Goal: Information Seeking & Learning: Learn about a topic

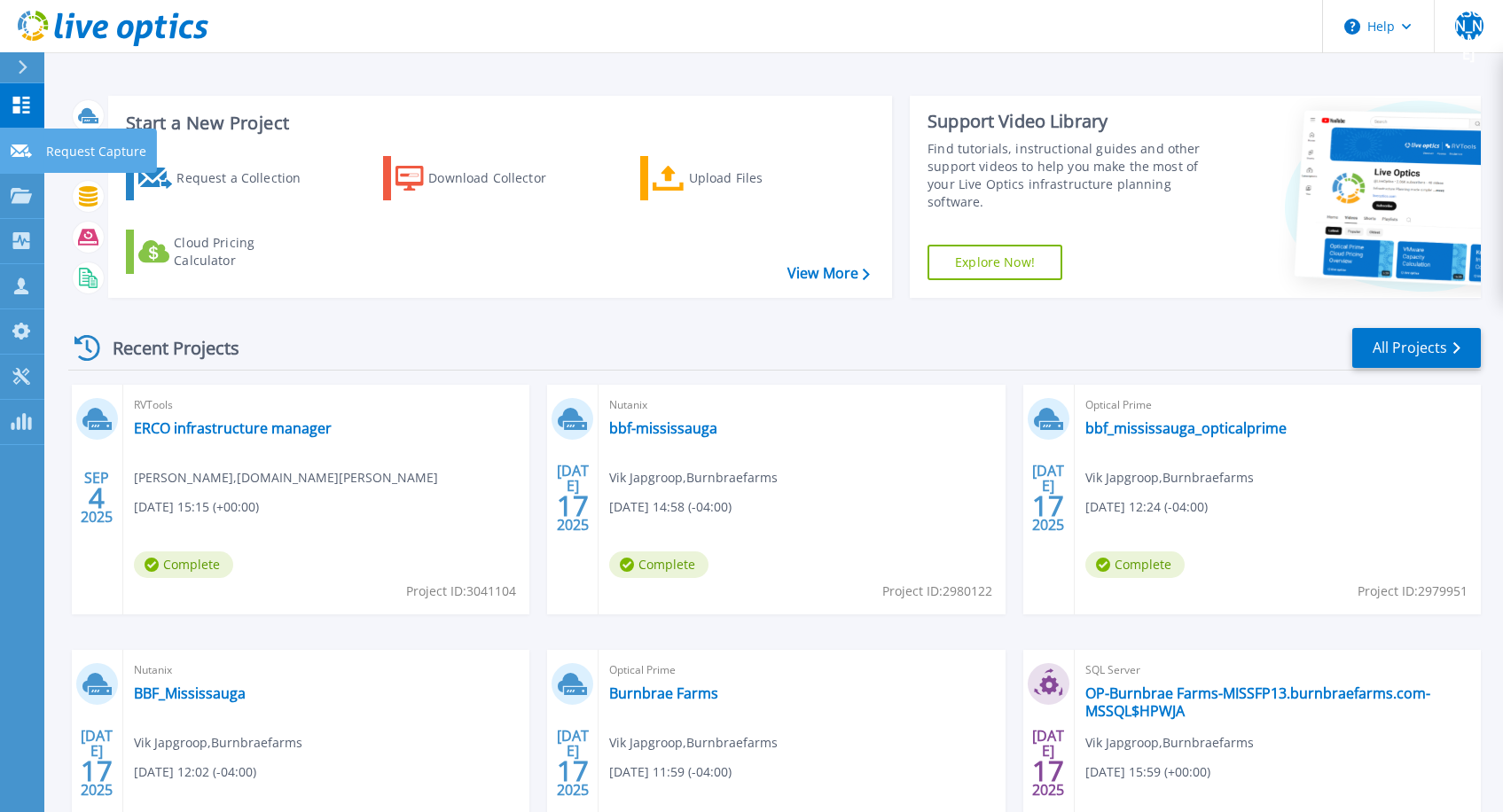
click at [16, 141] on link "Request Capture Request Capture" at bounding box center [22, 151] width 45 height 46
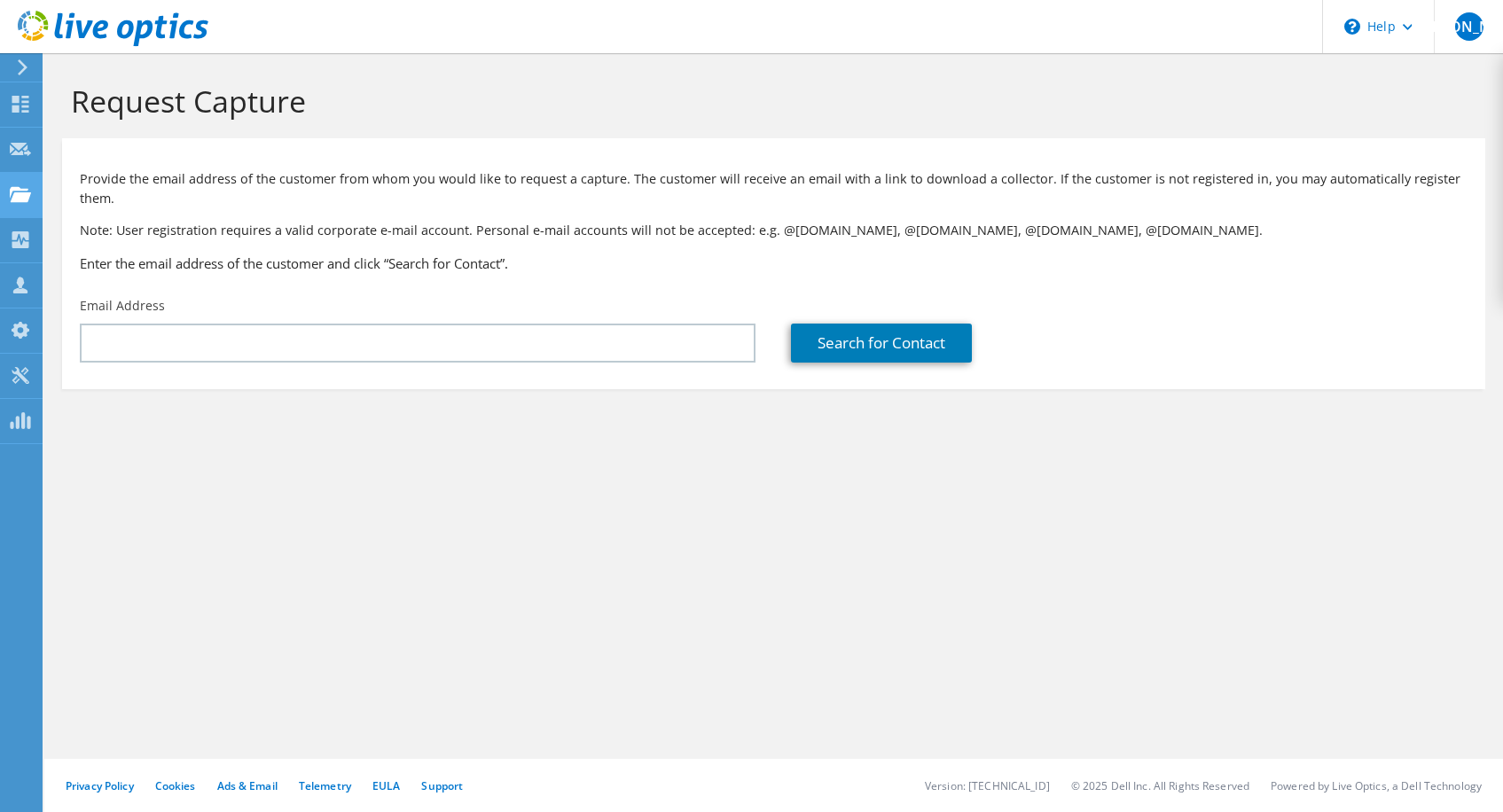
click at [22, 195] on icon at bounding box center [20, 195] width 21 height 17
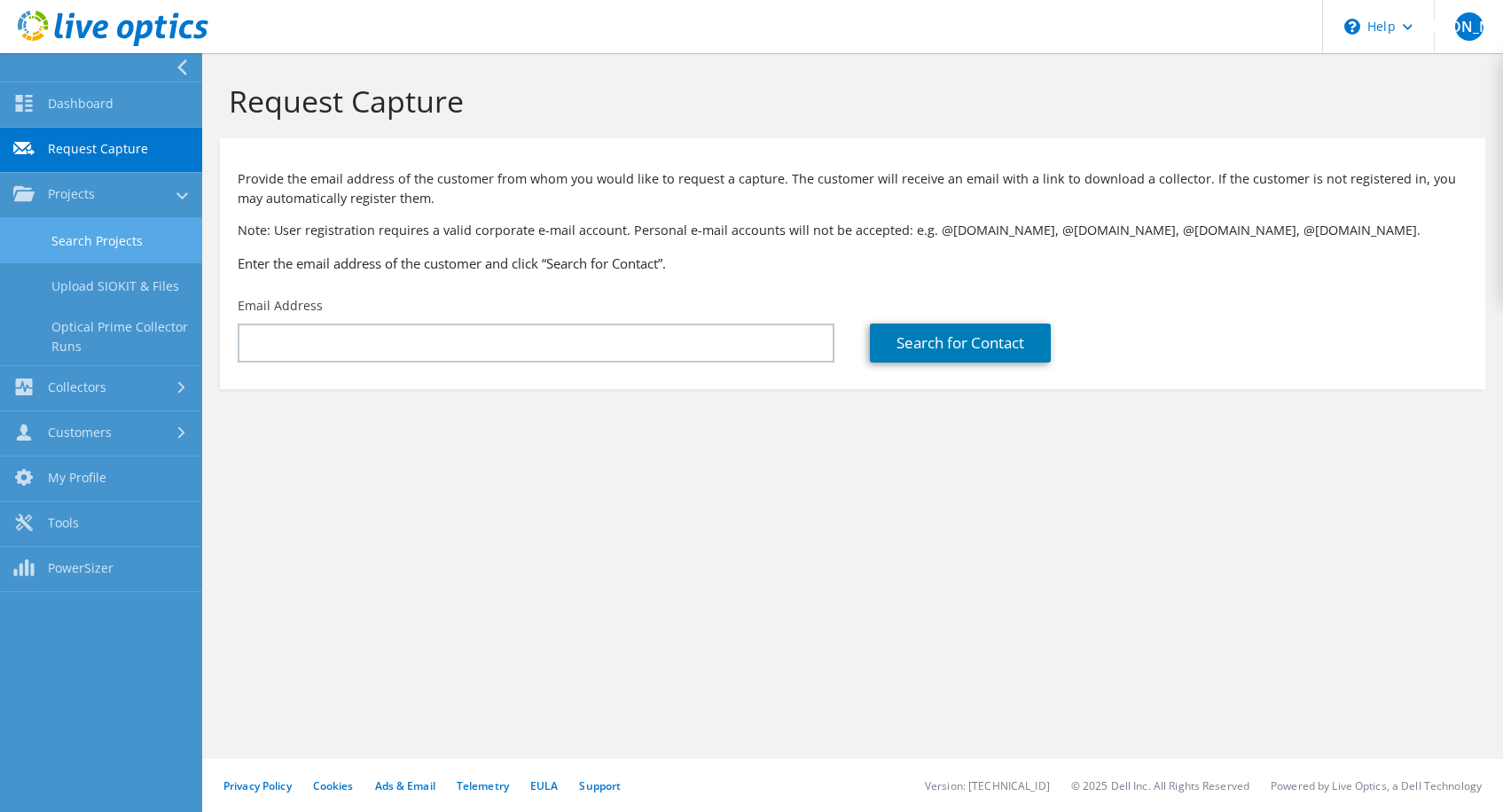
click at [68, 244] on link "Search Projects" at bounding box center [101, 241] width 203 height 46
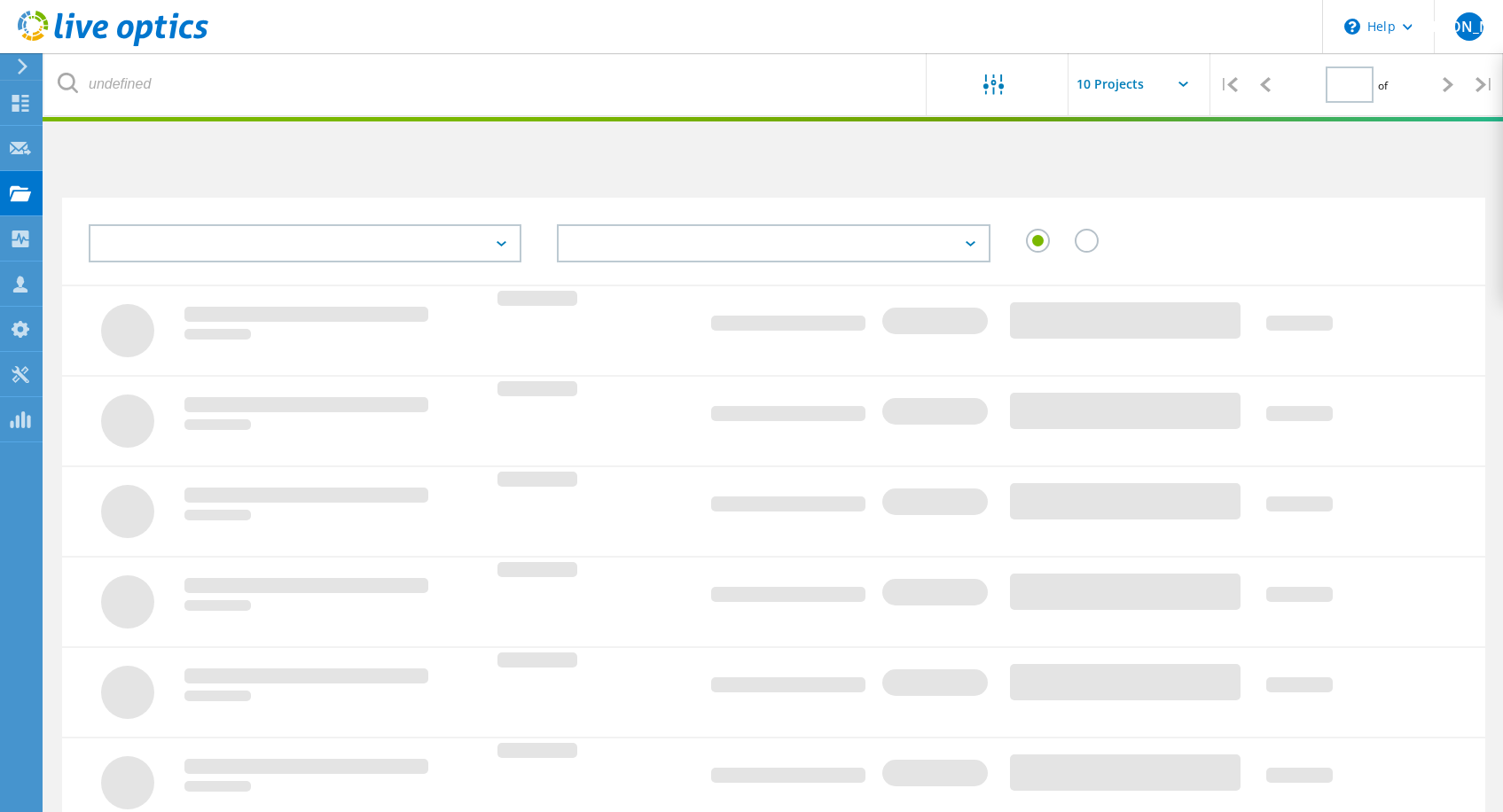
type input "1"
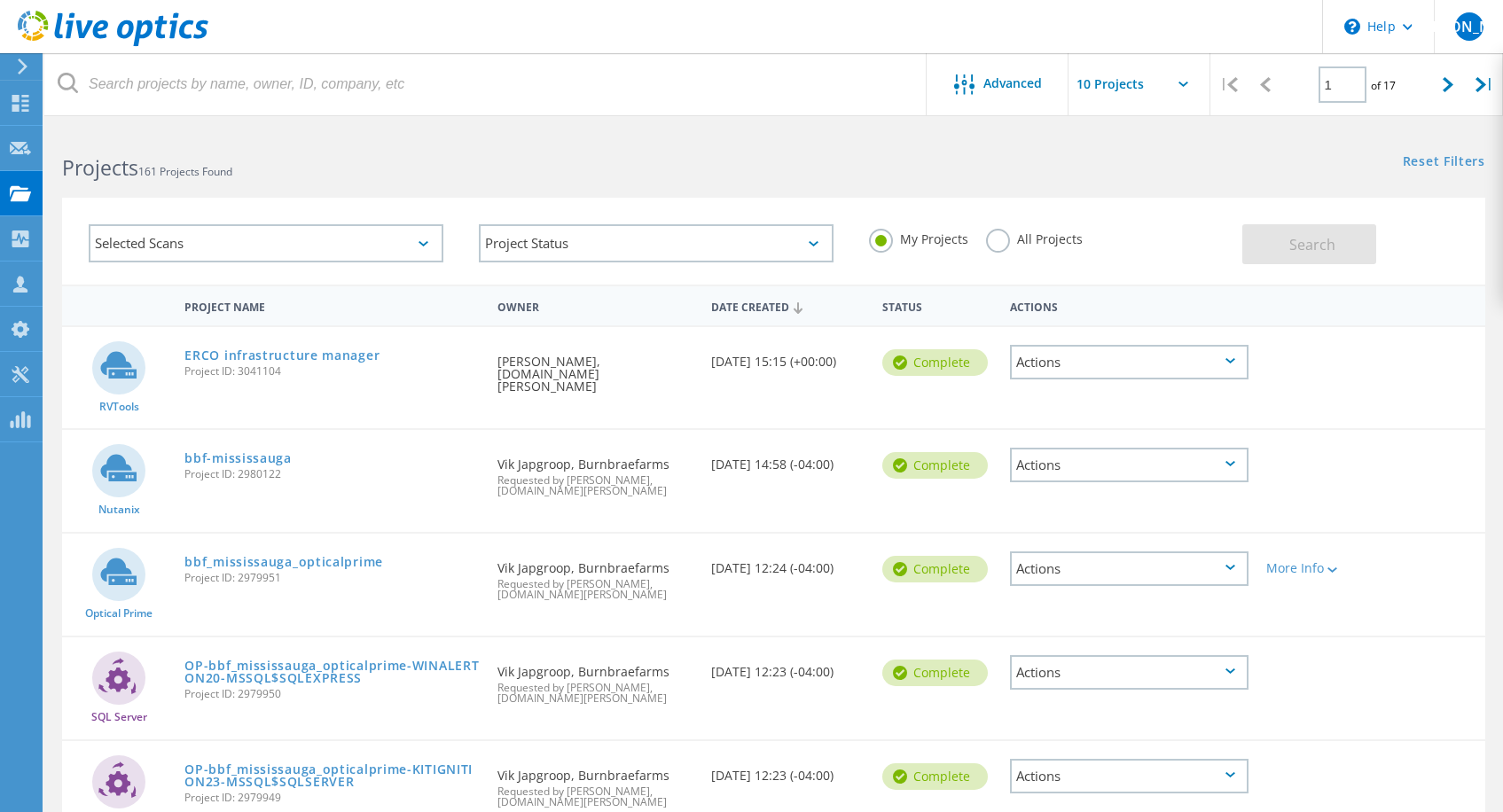
click at [1063, 232] on label "All Projects" at bounding box center [1033, 236] width 96 height 17
click at [0, 0] on input "All Projects" at bounding box center [0, 0] width 0 height 0
drag, startPoint x: 1162, startPoint y: 236, endPoint x: 1330, endPoint y: 242, distance: 168.1
click at [1163, 236] on div "My Projects All Projects" at bounding box center [1045, 239] width 390 height 66
click at [1408, 241] on div "Search" at bounding box center [1359, 235] width 234 height 58
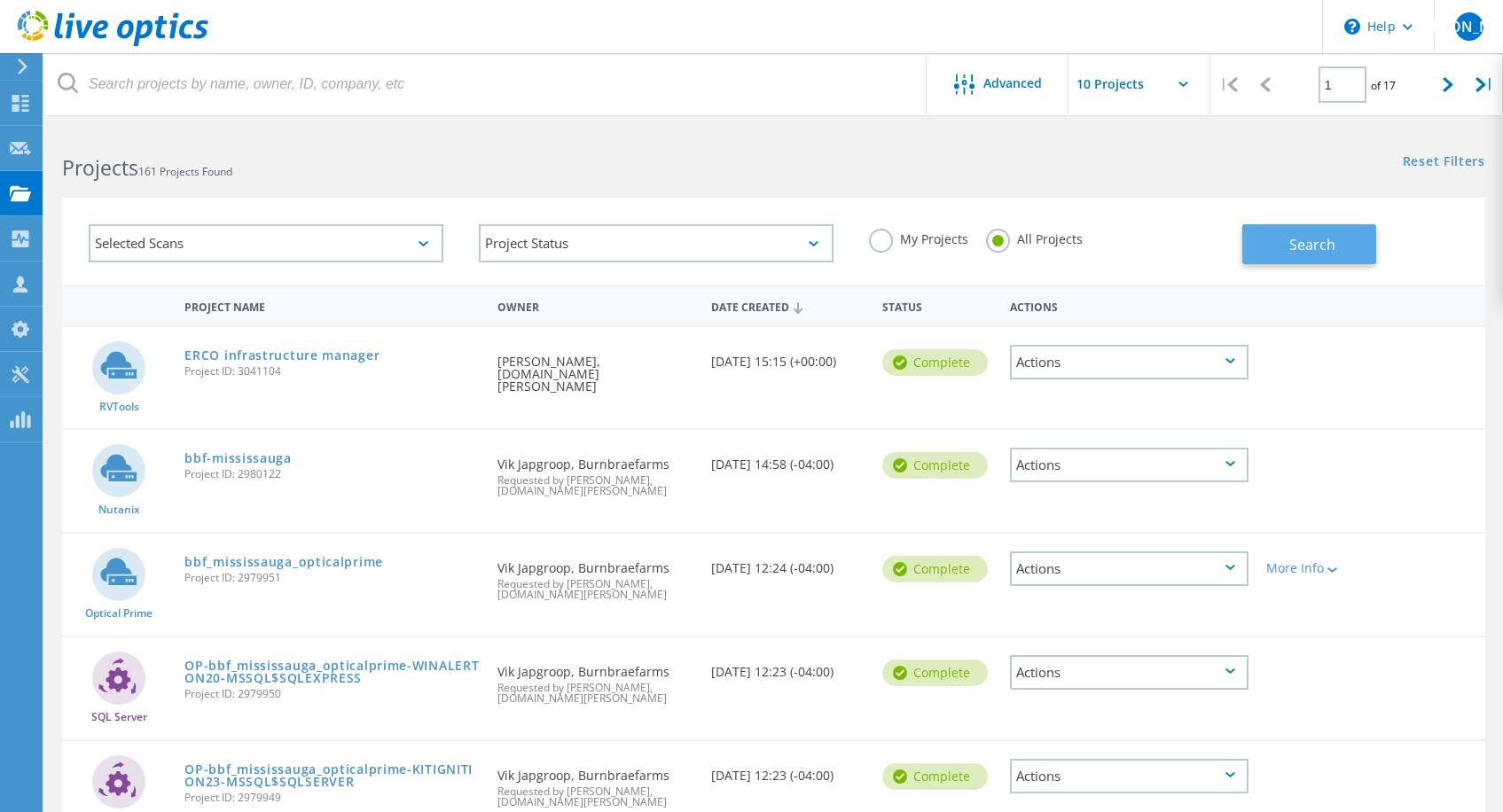
click at [1347, 244] on button "Search" at bounding box center [1308, 244] width 134 height 40
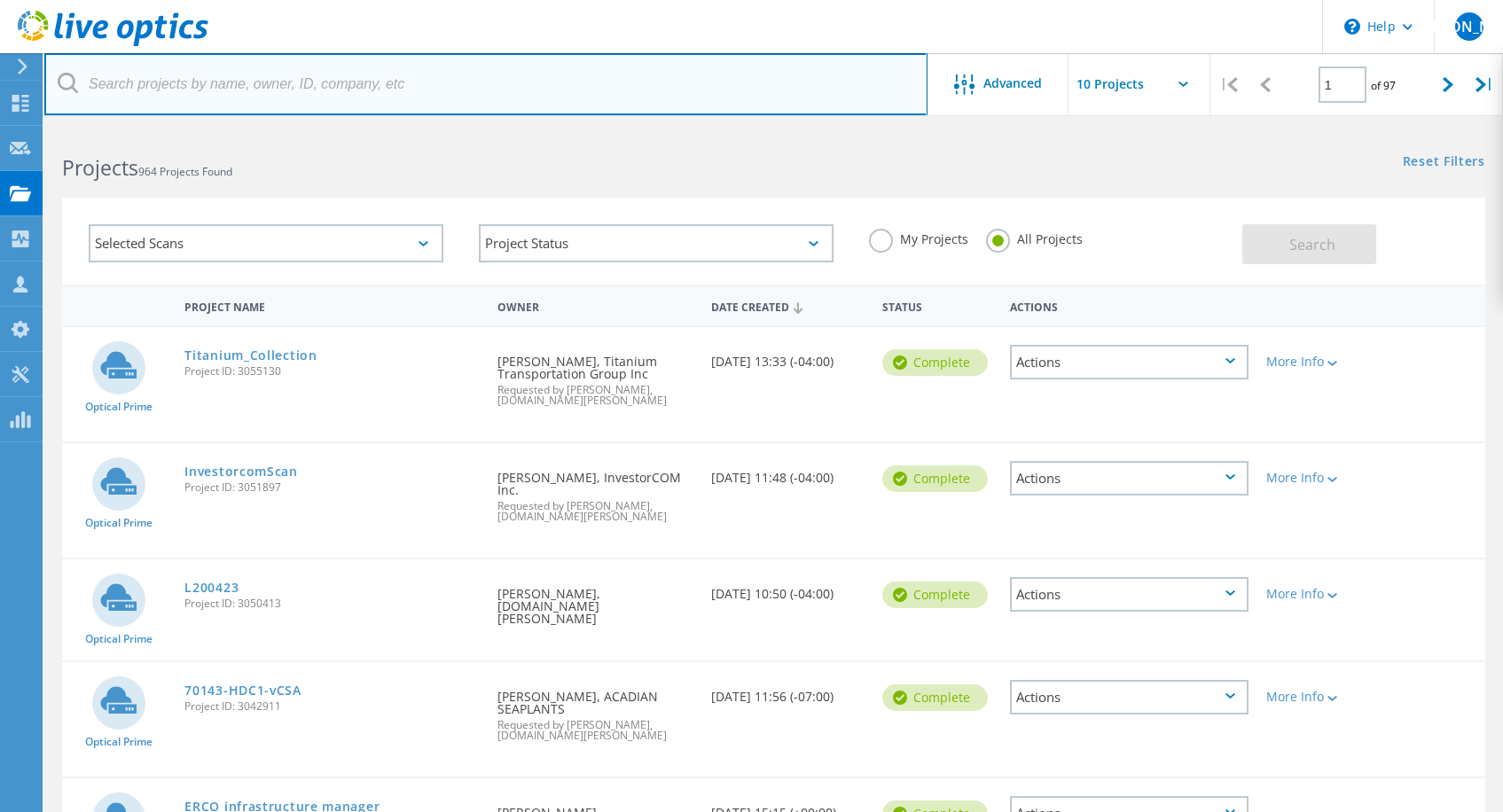
click at [235, 80] on input "text" at bounding box center [485, 84] width 883 height 63
type input "o"
type input "investor"
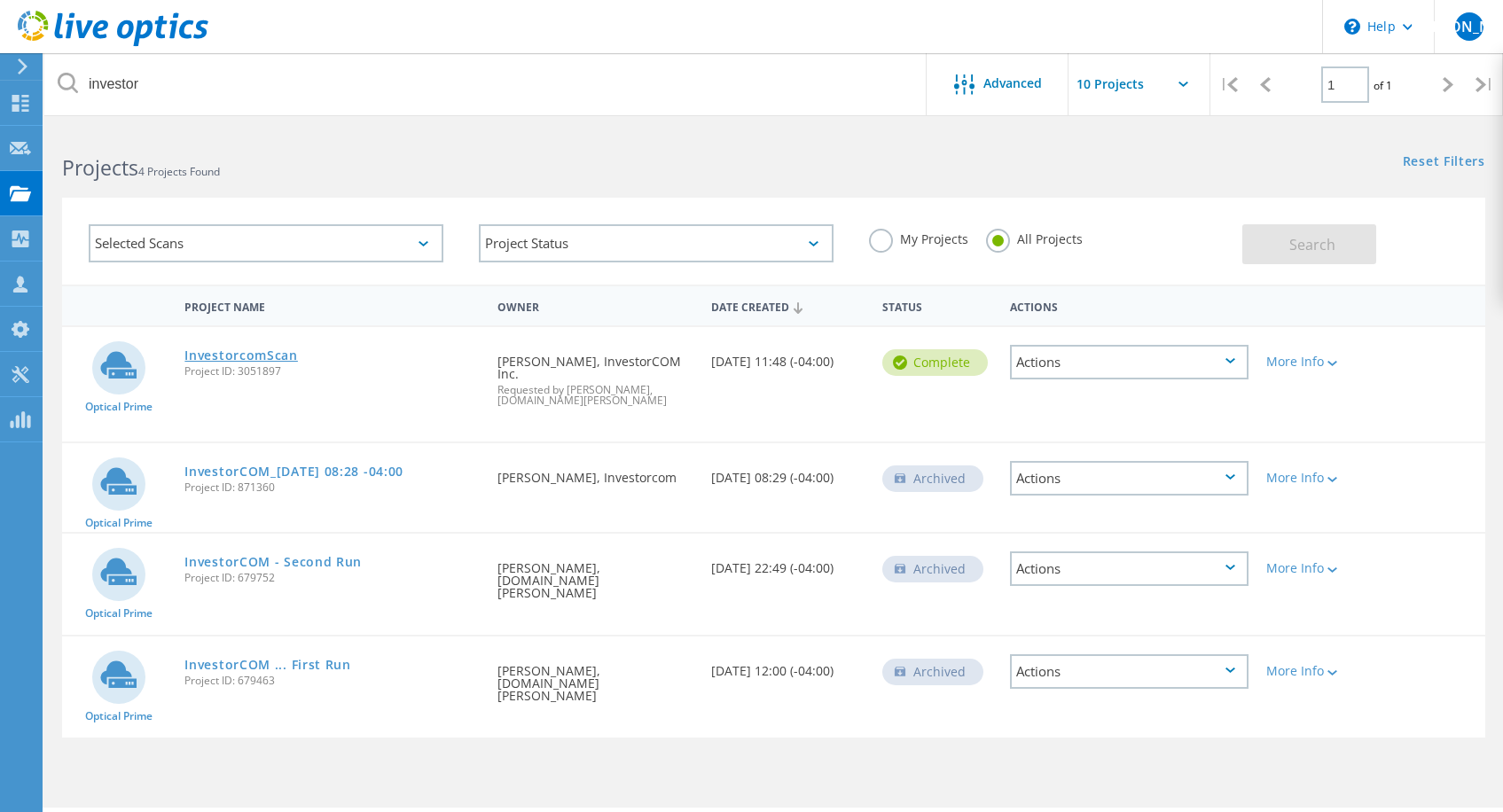
click at [260, 352] on link "InvestorcomScan" at bounding box center [241, 355] width 113 height 13
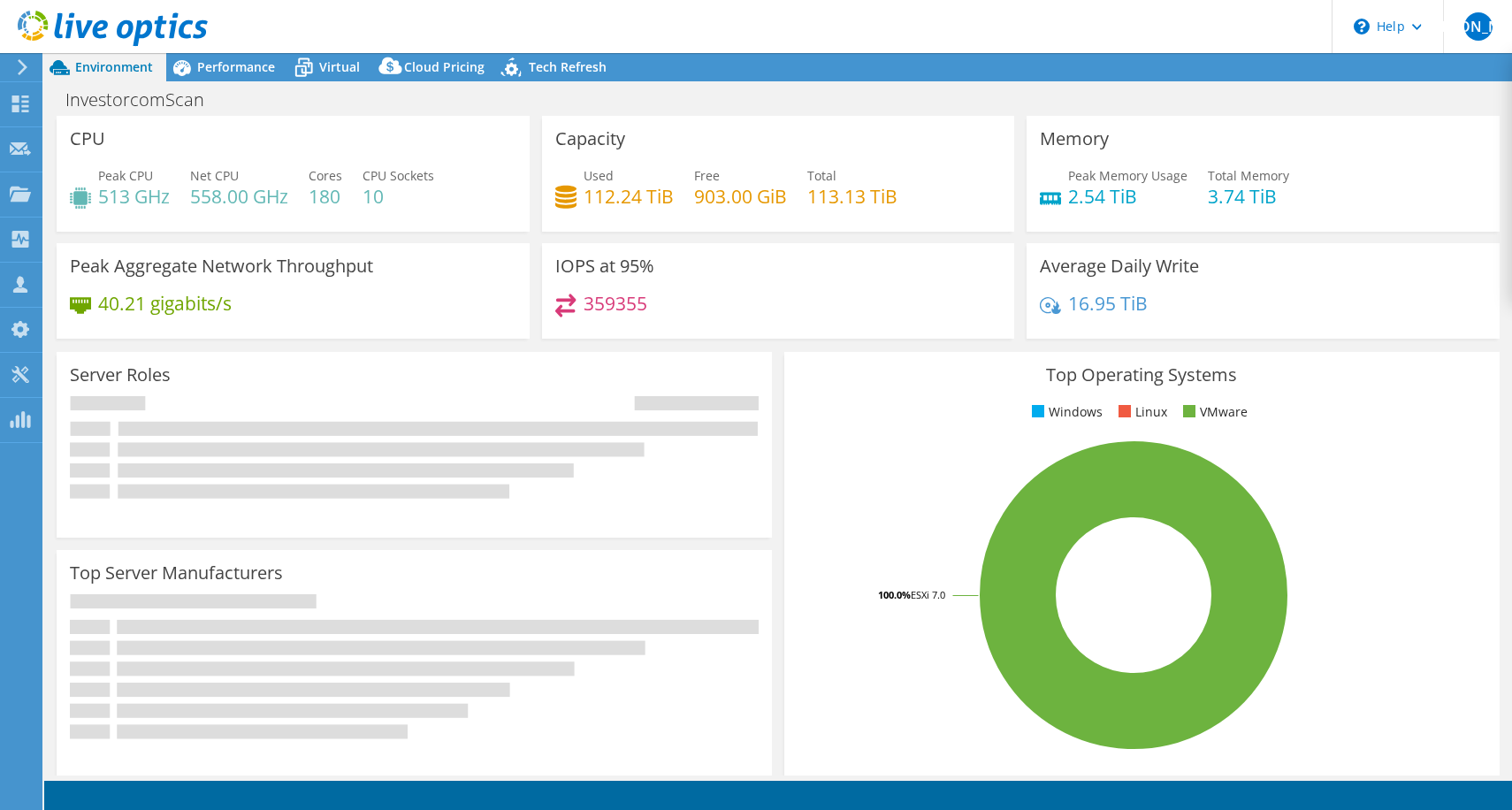
select select "USD"
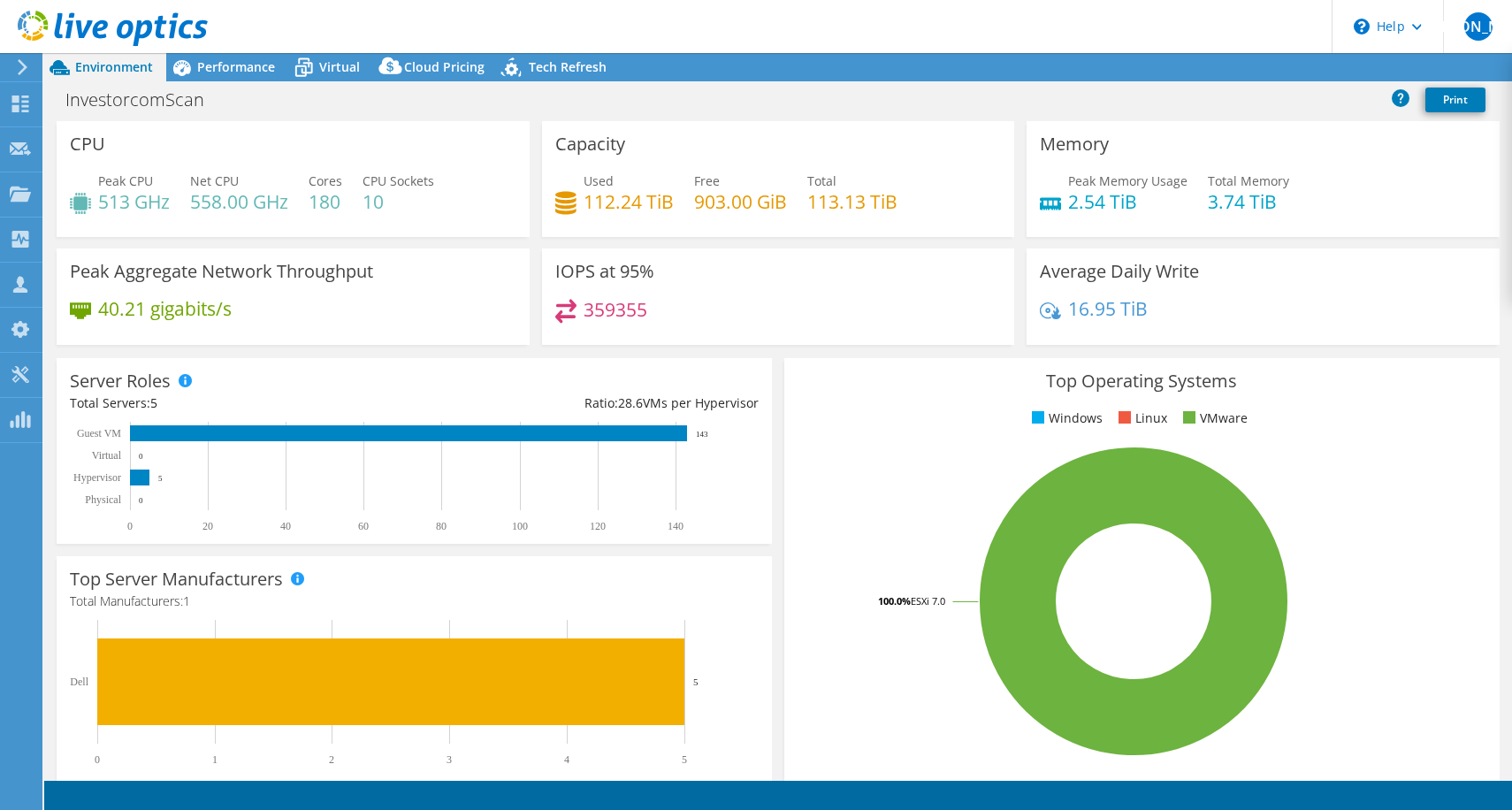
select select "Canada"
click at [228, 67] on span "Performance" at bounding box center [236, 66] width 78 height 17
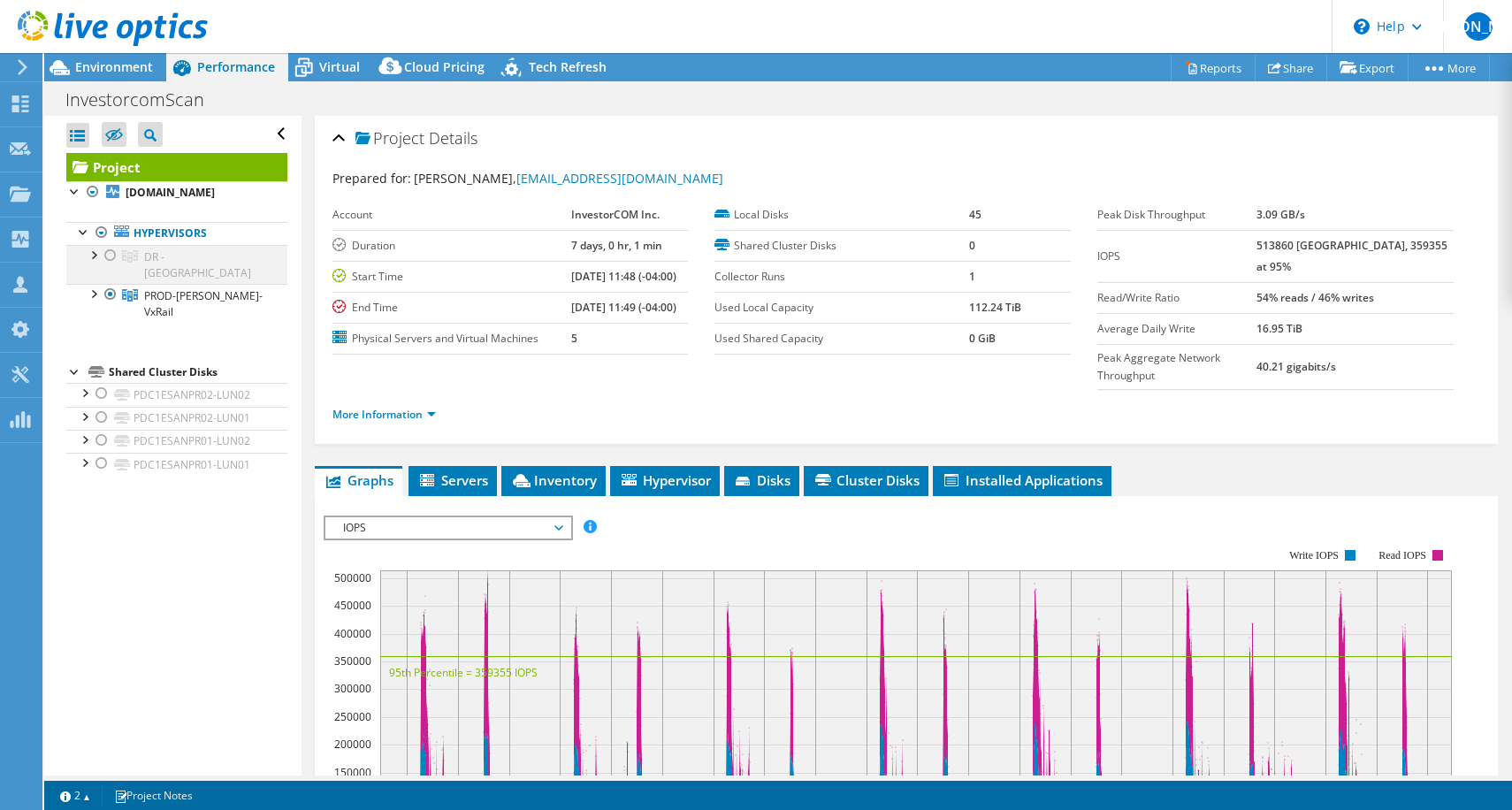
click at [112, 258] on div at bounding box center [111, 254] width 18 height 21
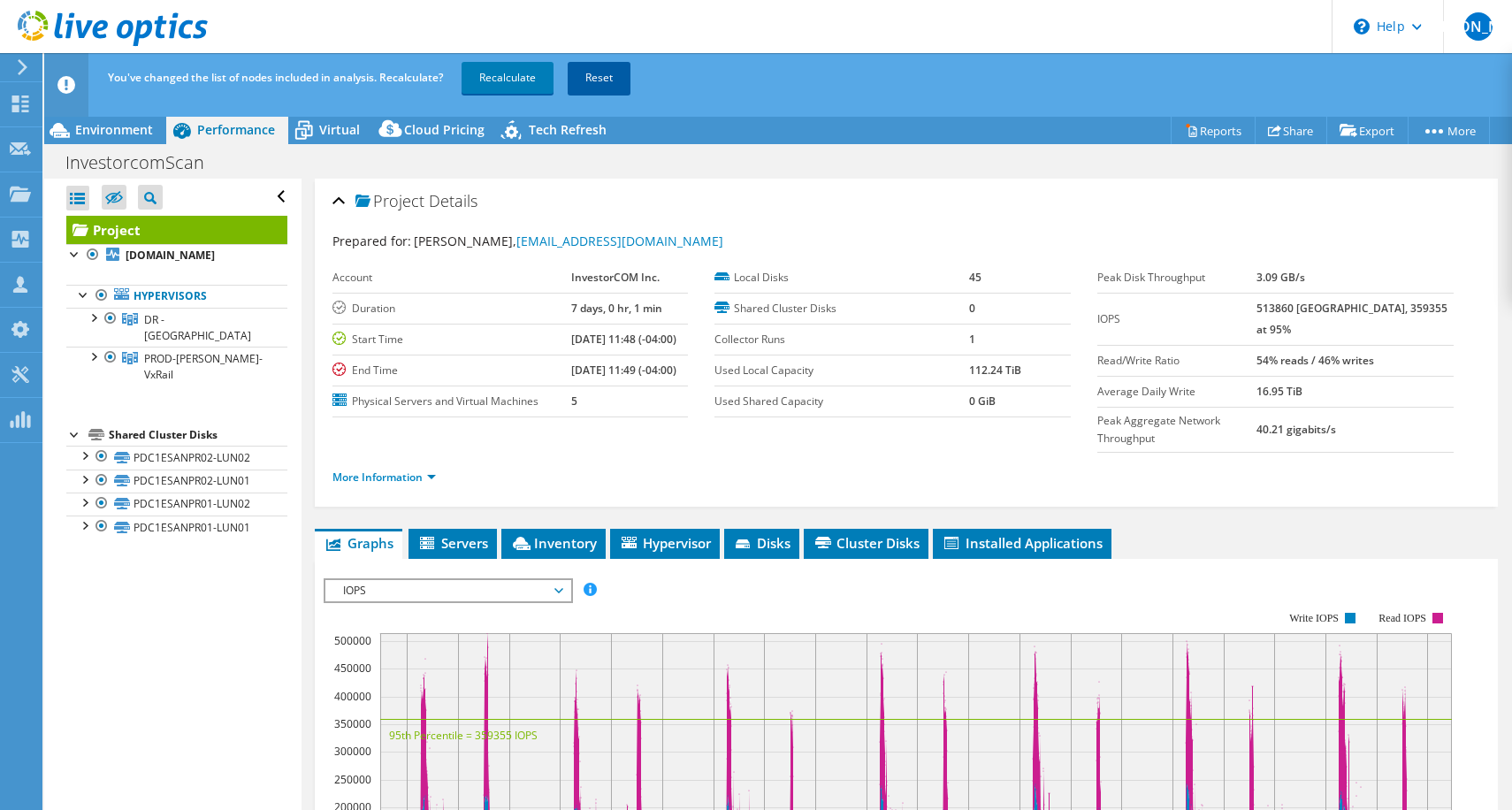
click at [610, 80] on link "Reset" at bounding box center [598, 78] width 62 height 32
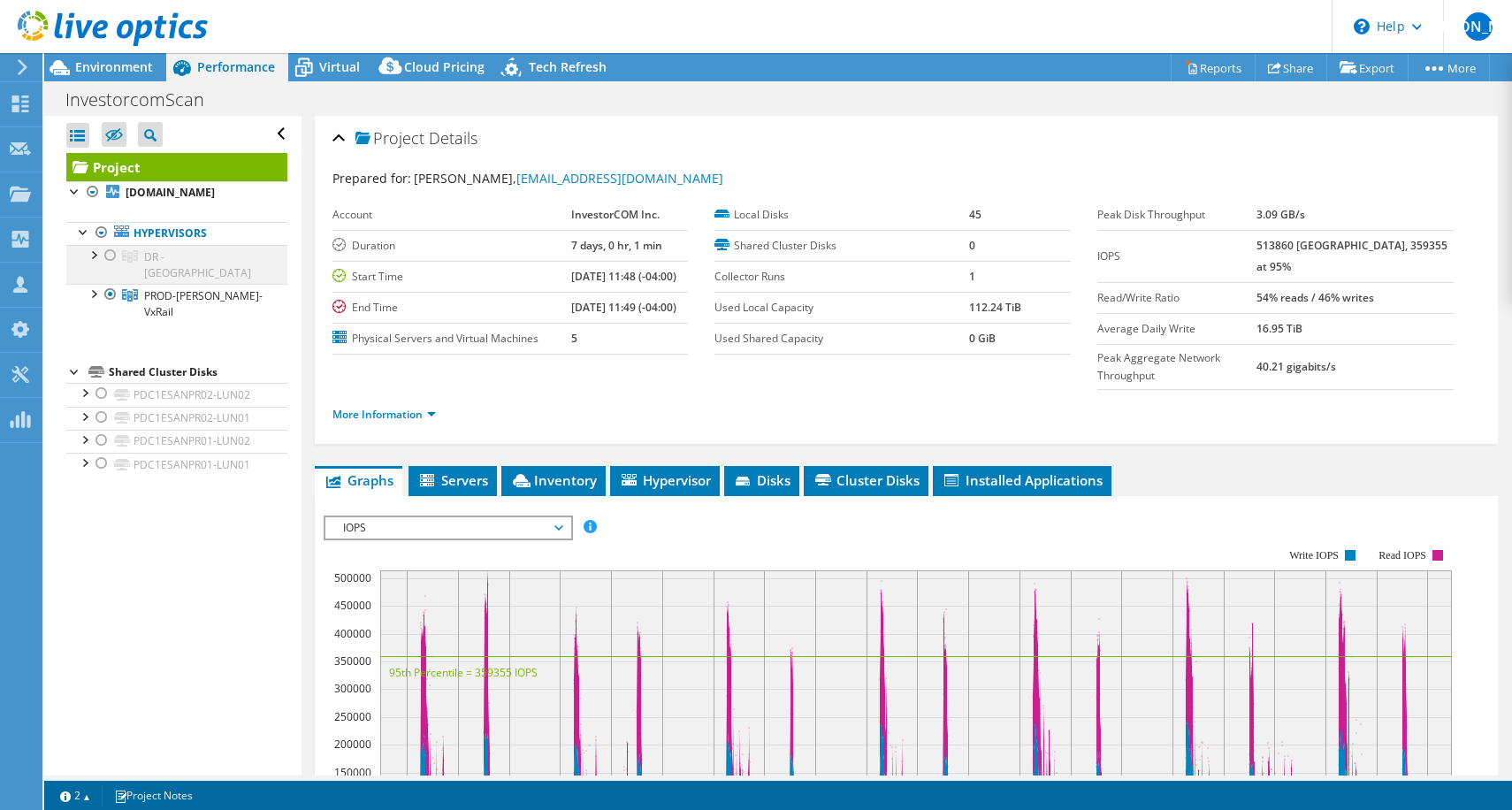
click at [114, 252] on div at bounding box center [111, 254] width 18 height 21
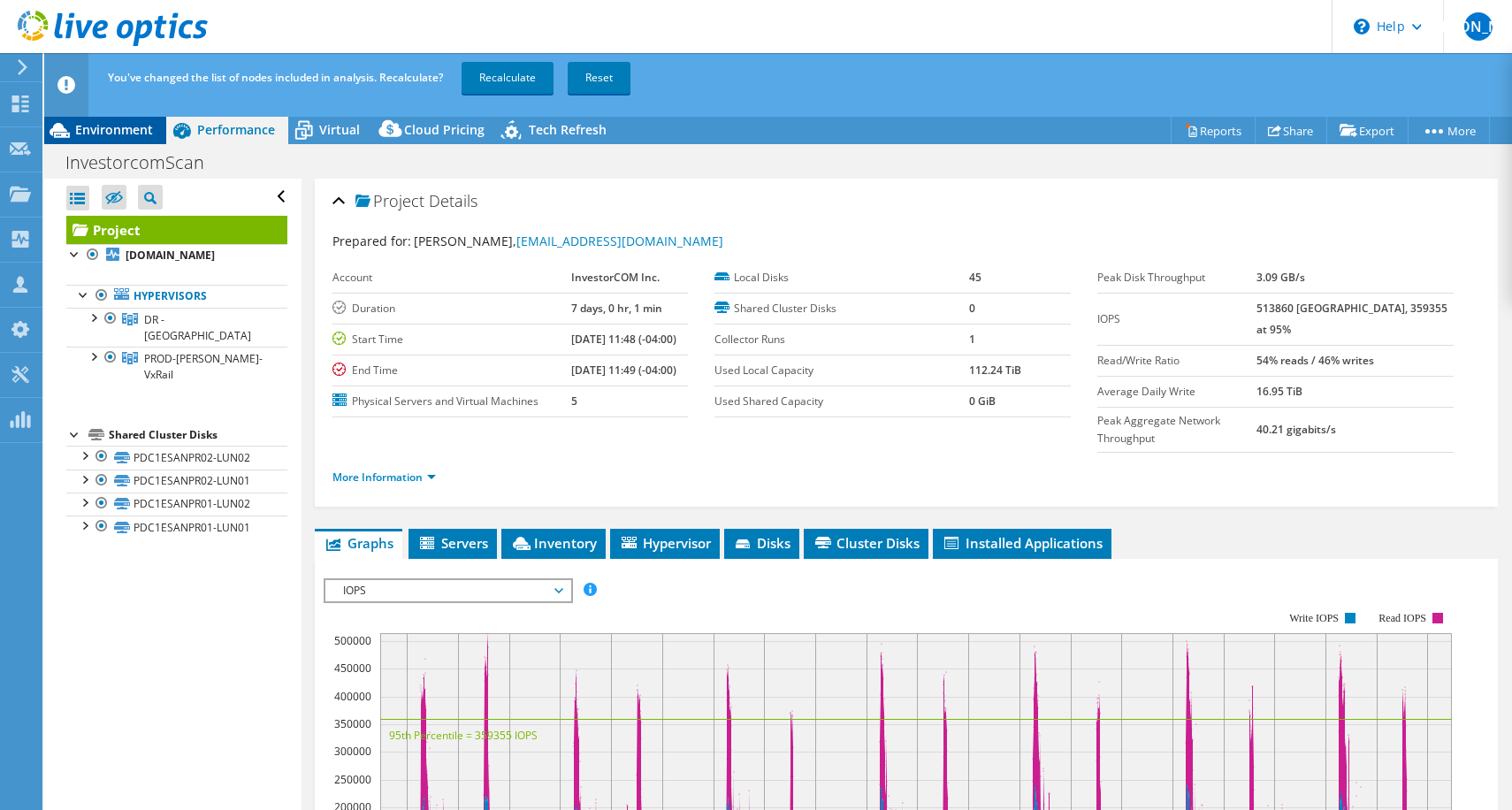
click at [135, 135] on span "Environment" at bounding box center [114, 129] width 78 height 17
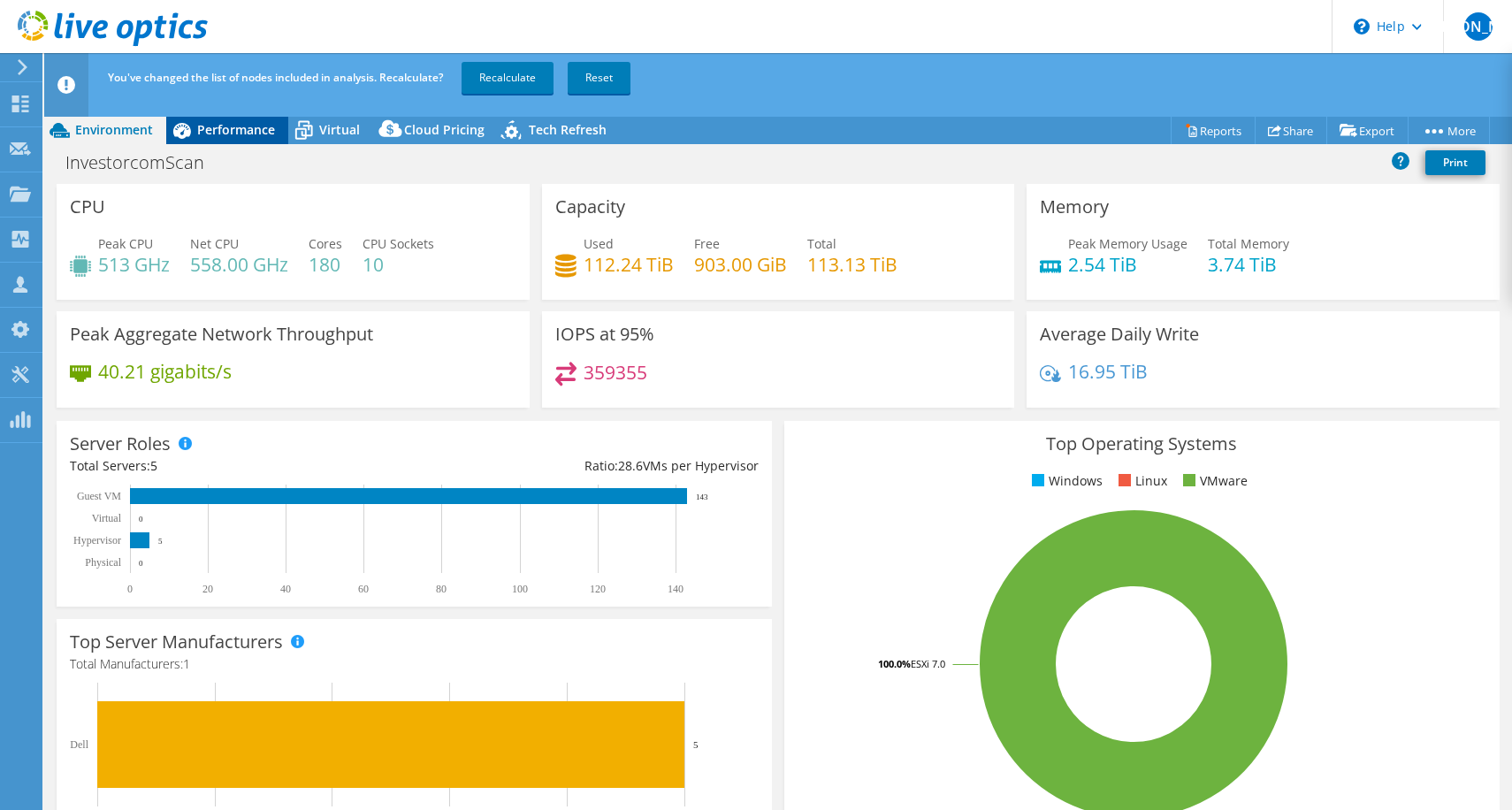
click at [215, 138] on div "Performance" at bounding box center [227, 130] width 122 height 29
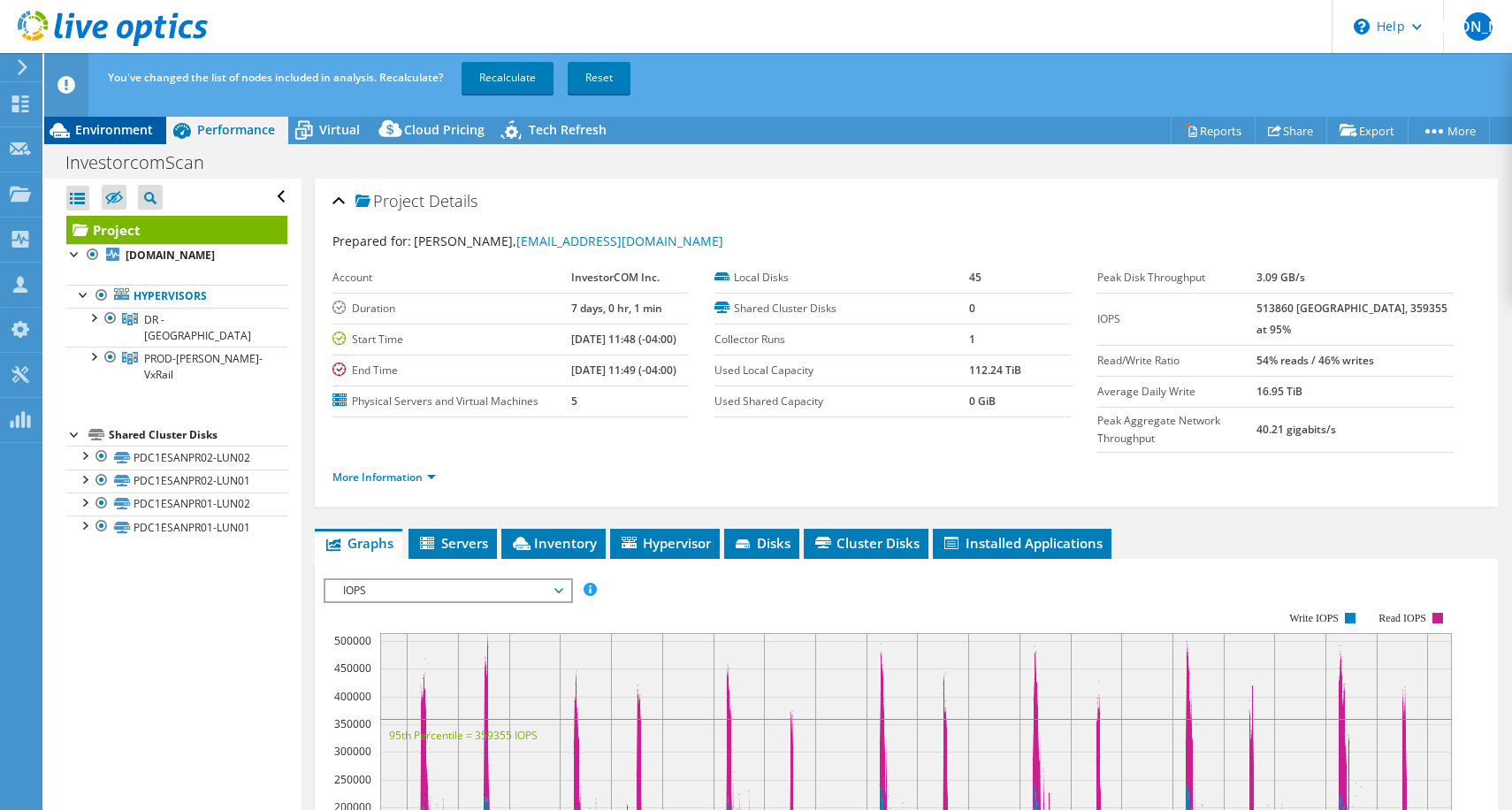
click at [119, 134] on span "Environment" at bounding box center [114, 129] width 78 height 17
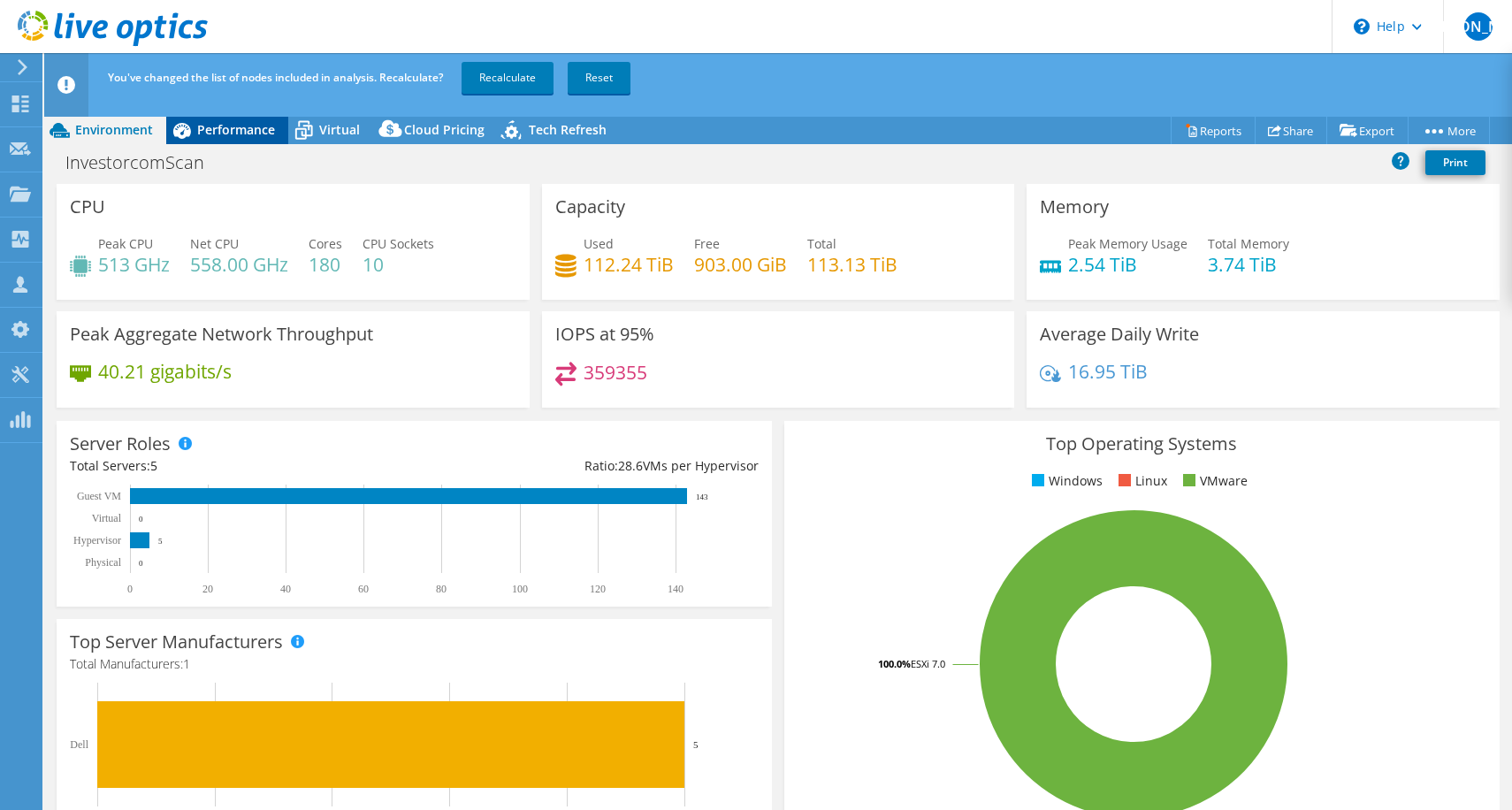
click at [249, 125] on span "Performance" at bounding box center [236, 129] width 78 height 17
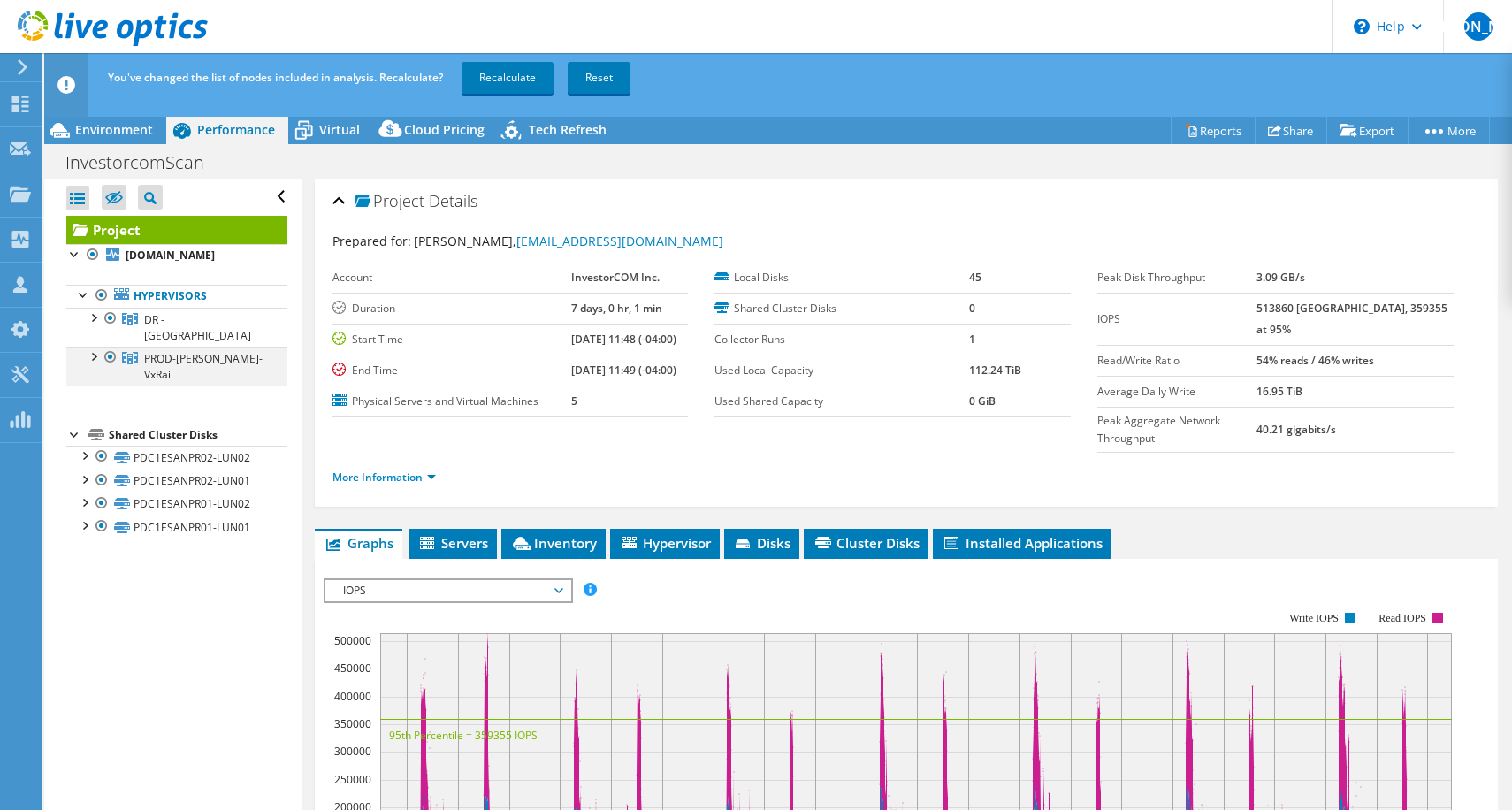
click at [112, 347] on div at bounding box center [111, 356] width 18 height 21
click at [517, 76] on link "Recalculate" at bounding box center [507, 78] width 92 height 32
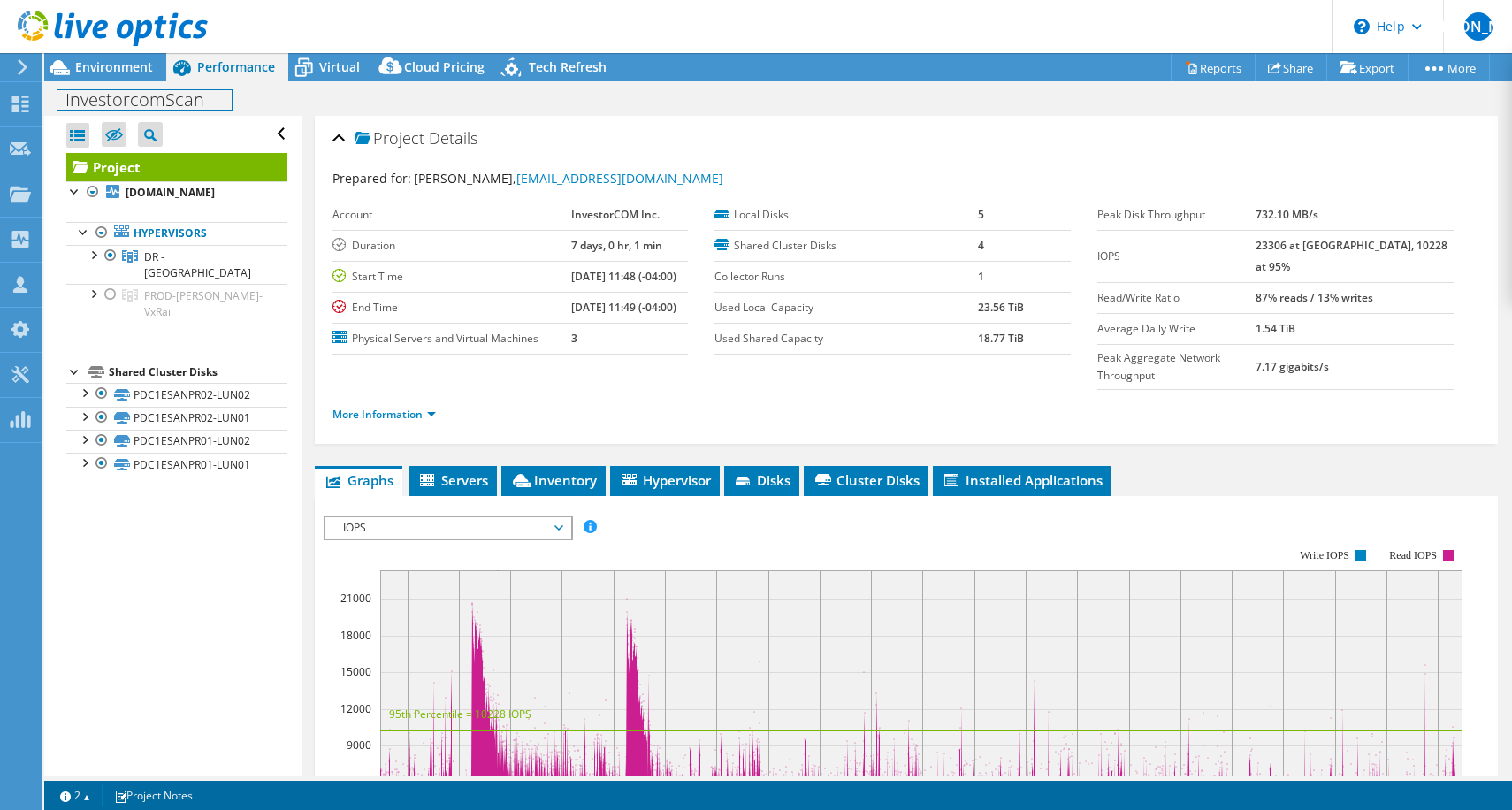
click at [120, 84] on div "InvestorcomScan Print" at bounding box center [778, 99] width 1467 height 33
click at [130, 53] on div at bounding box center [104, 30] width 208 height 59
click at [135, 67] on span "Environment" at bounding box center [114, 66] width 78 height 17
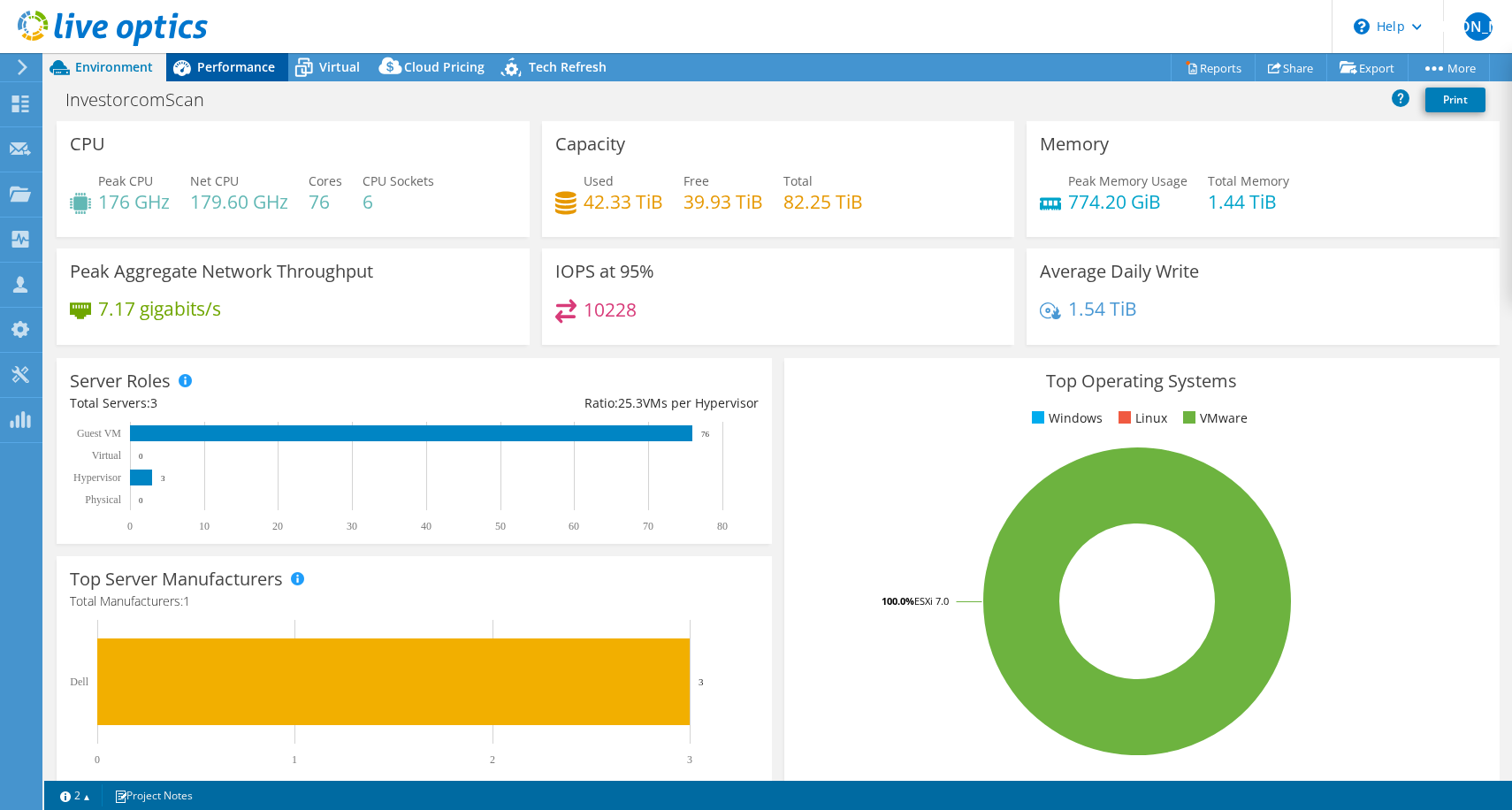
click at [252, 71] on span "Performance" at bounding box center [236, 66] width 78 height 17
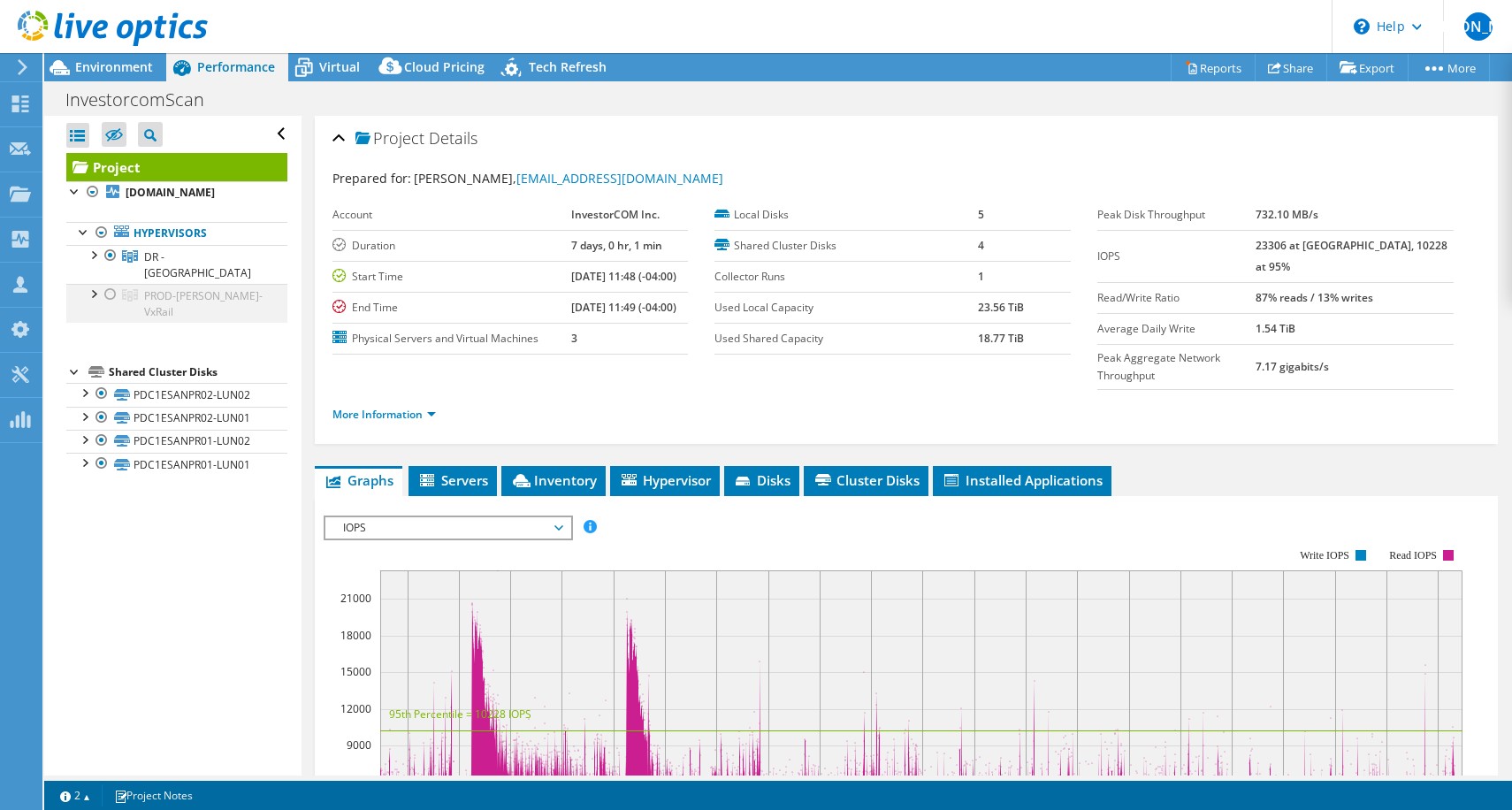
click at [114, 284] on div at bounding box center [111, 294] width 18 height 21
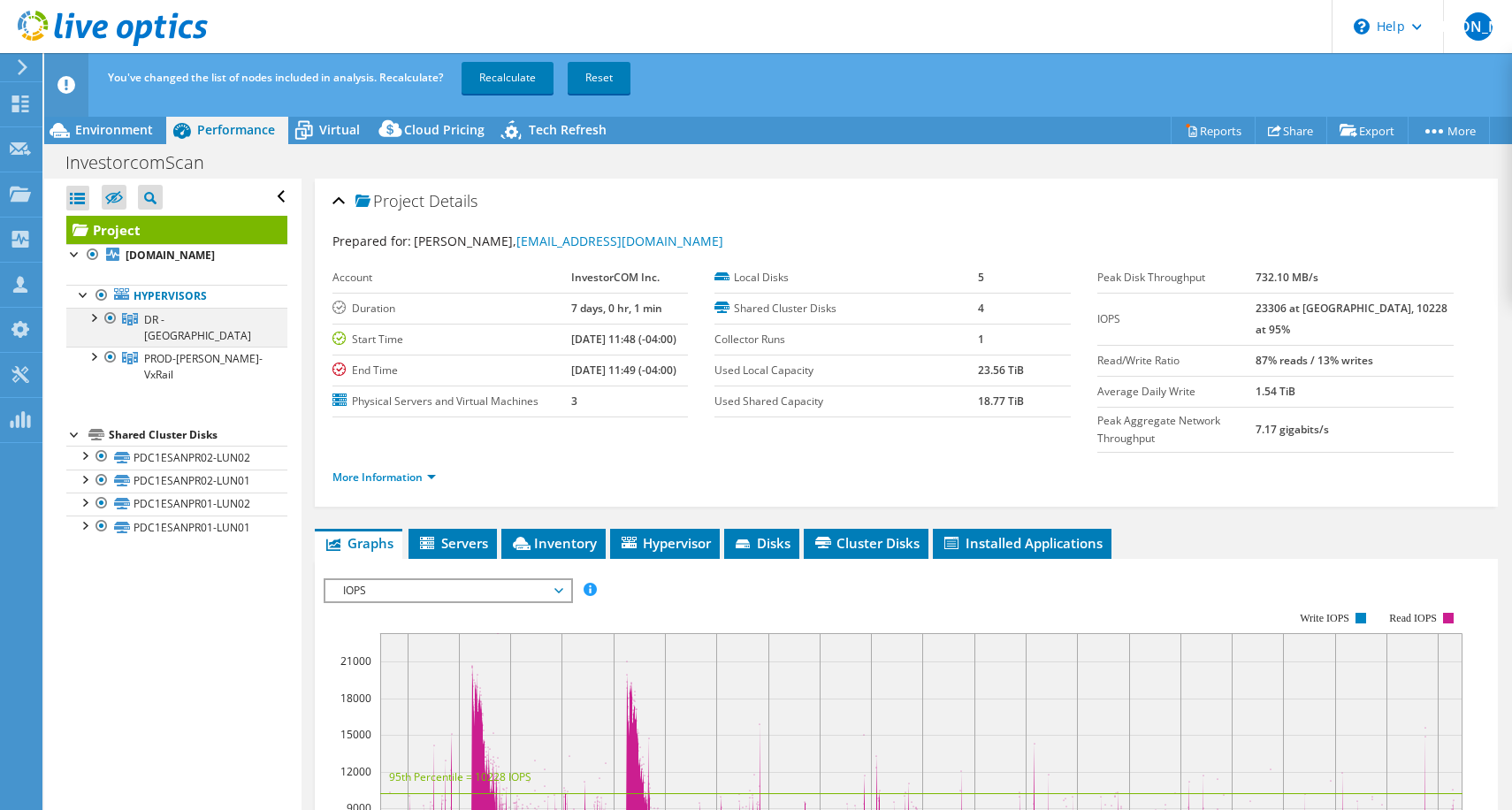
click at [115, 319] on div at bounding box center [111, 318] width 18 height 21
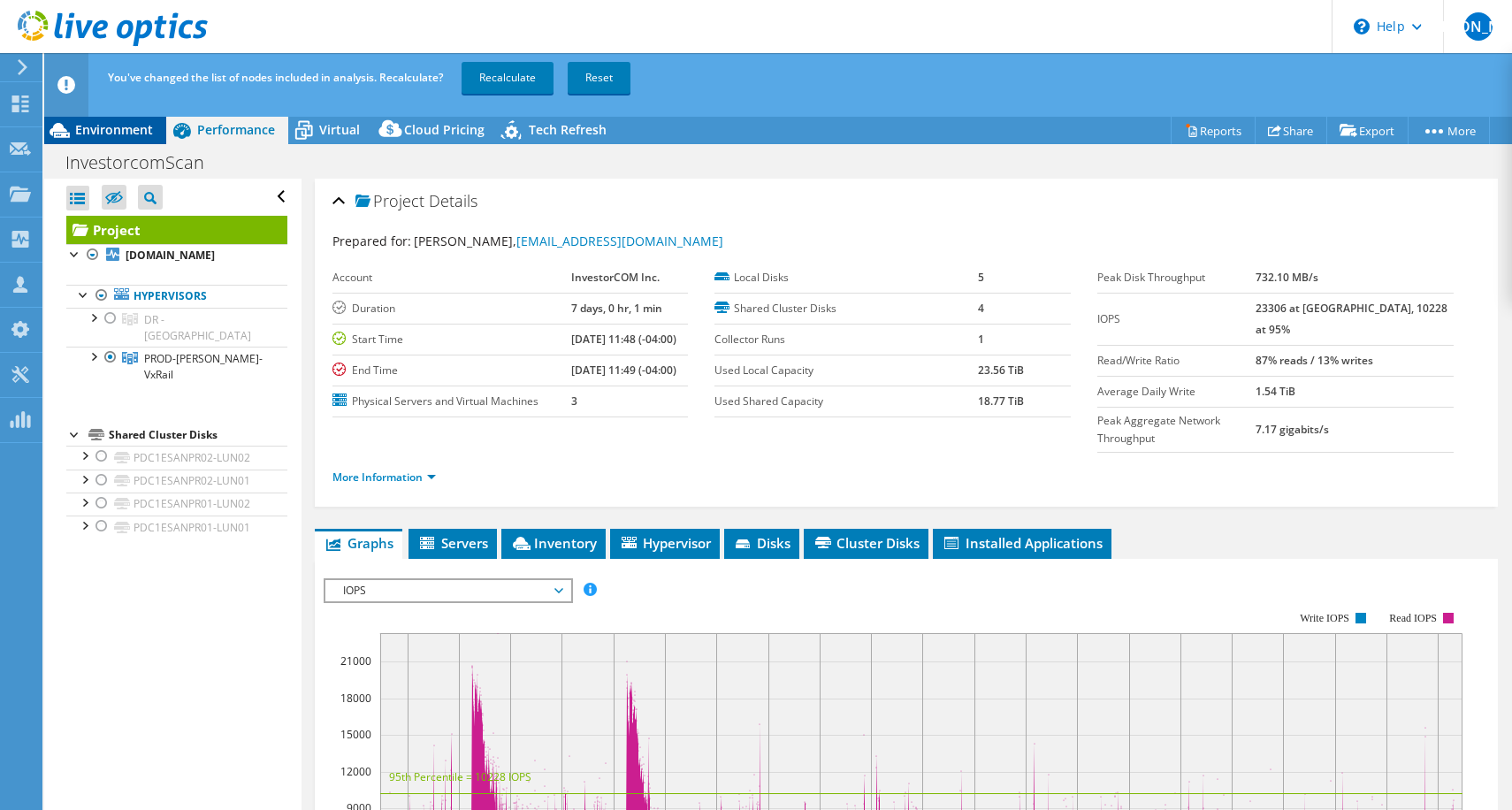
click at [151, 140] on div "Environment" at bounding box center [105, 130] width 122 height 29
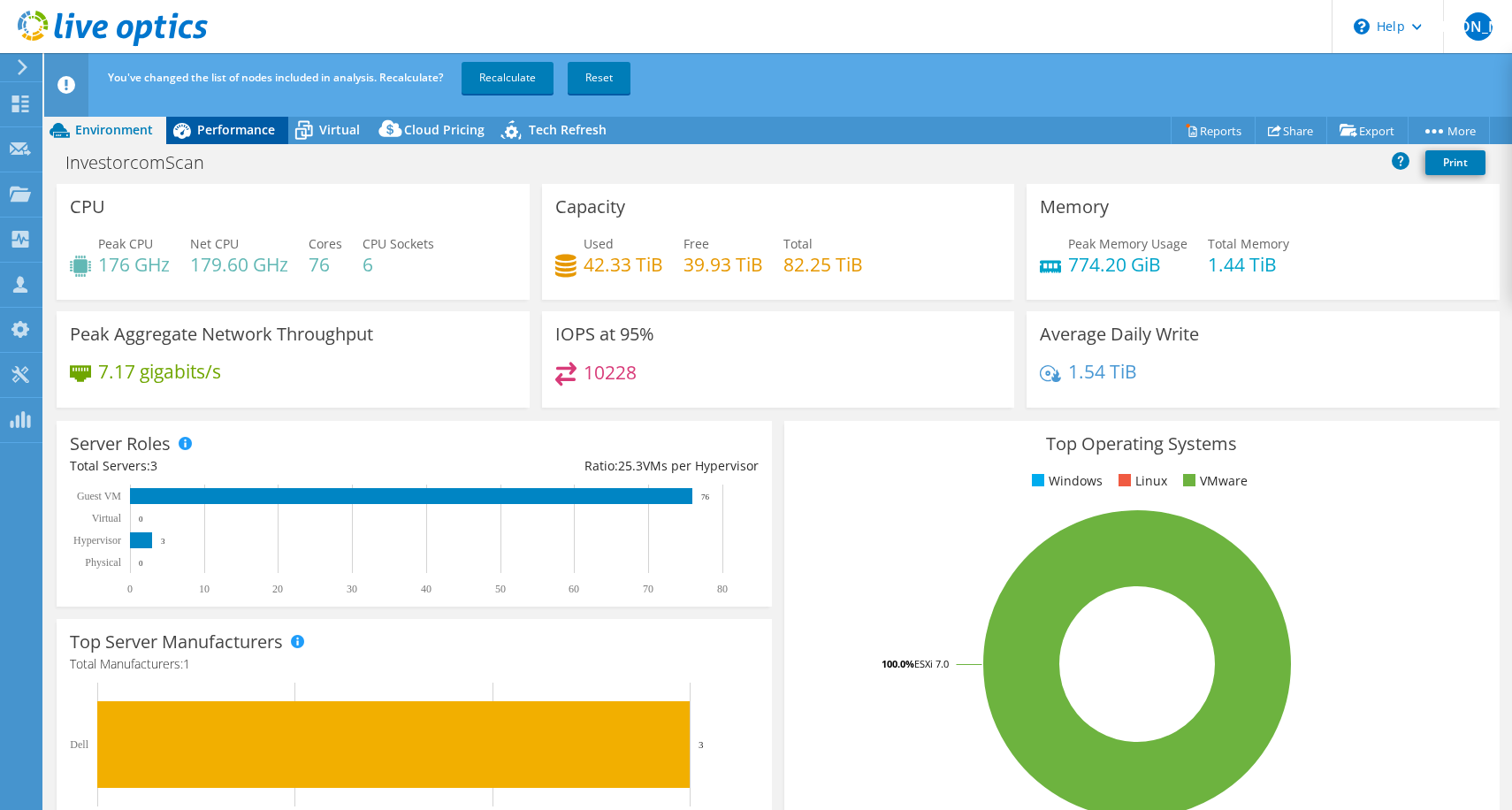
click at [277, 129] on div "Performance" at bounding box center [227, 130] width 122 height 29
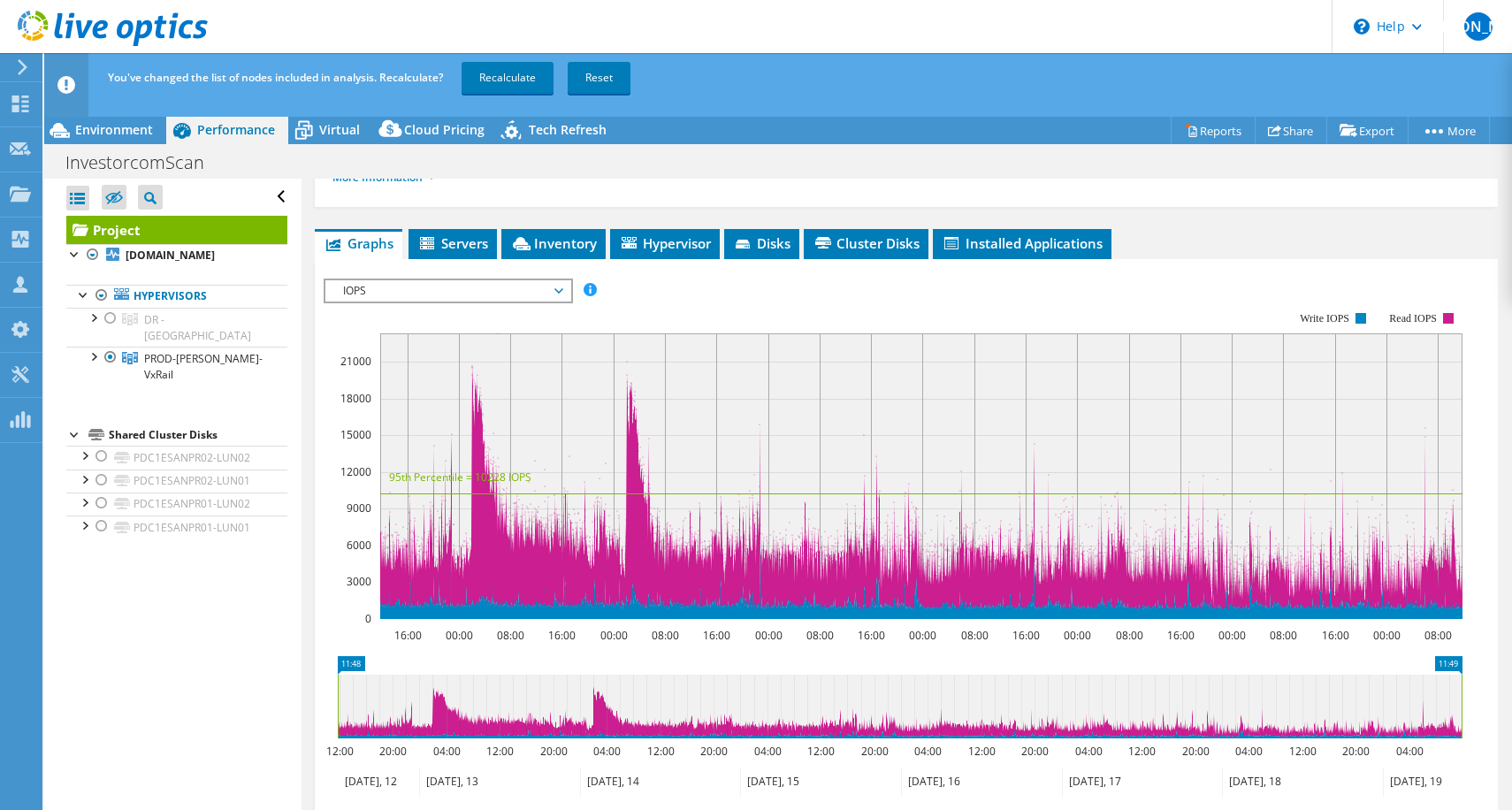
scroll to position [277, 0]
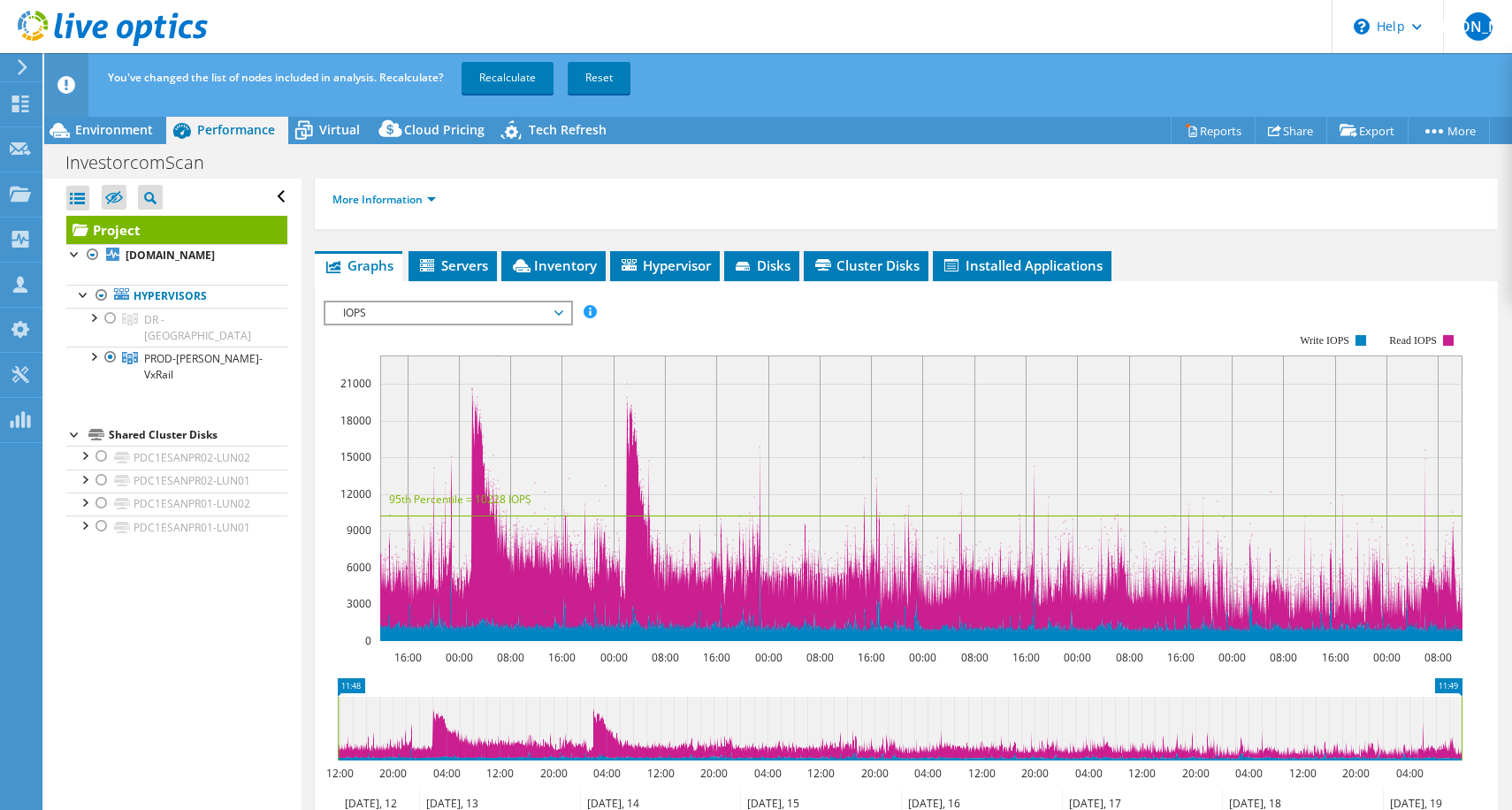
click at [527, 393] on rect at bounding box center [921, 498] width 1082 height 285
click at [441, 302] on span "IOPS" at bounding box center [449, 312] width 228 height 21
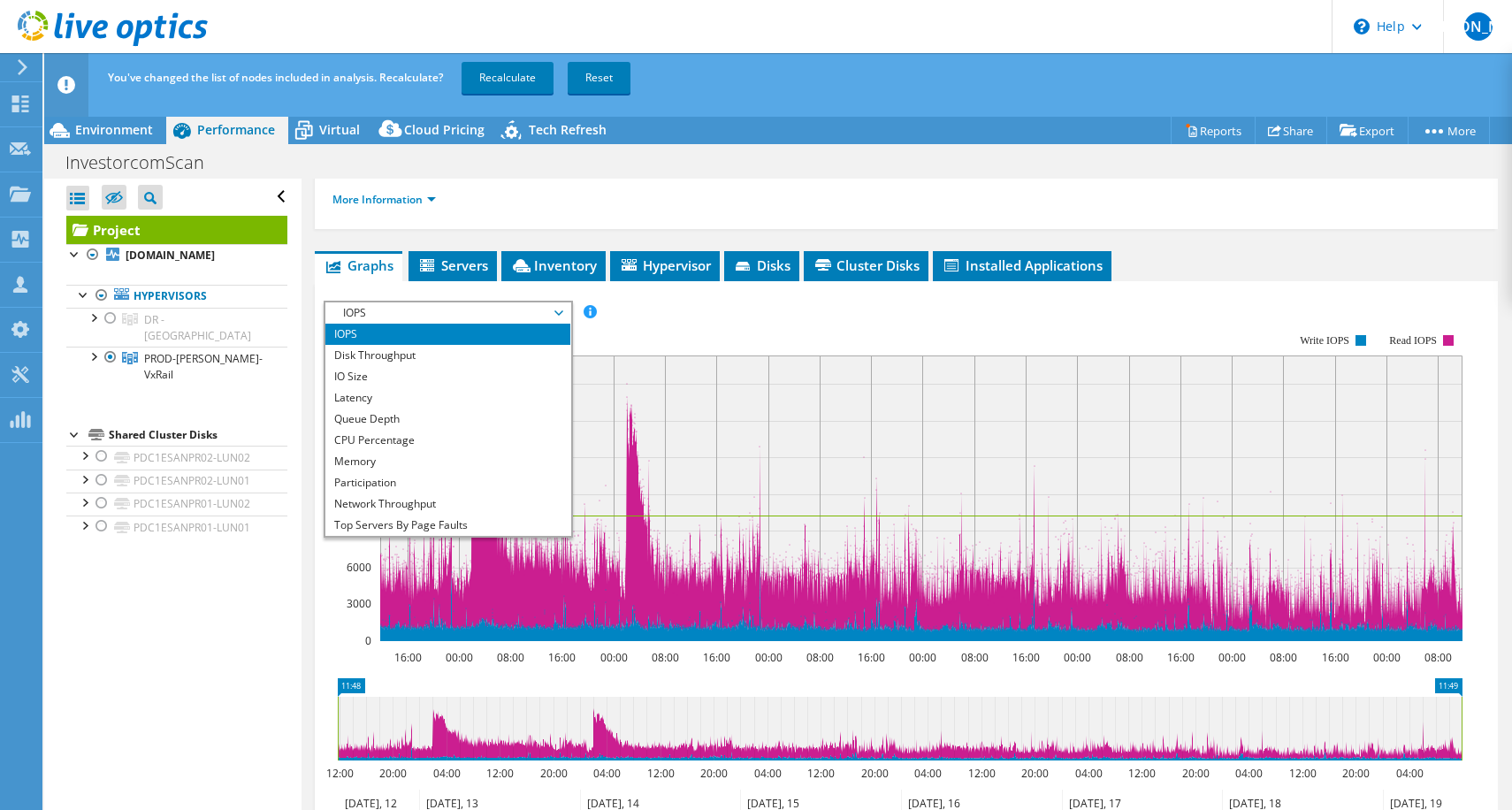
click at [644, 311] on rect at bounding box center [893, 487] width 1139 height 354
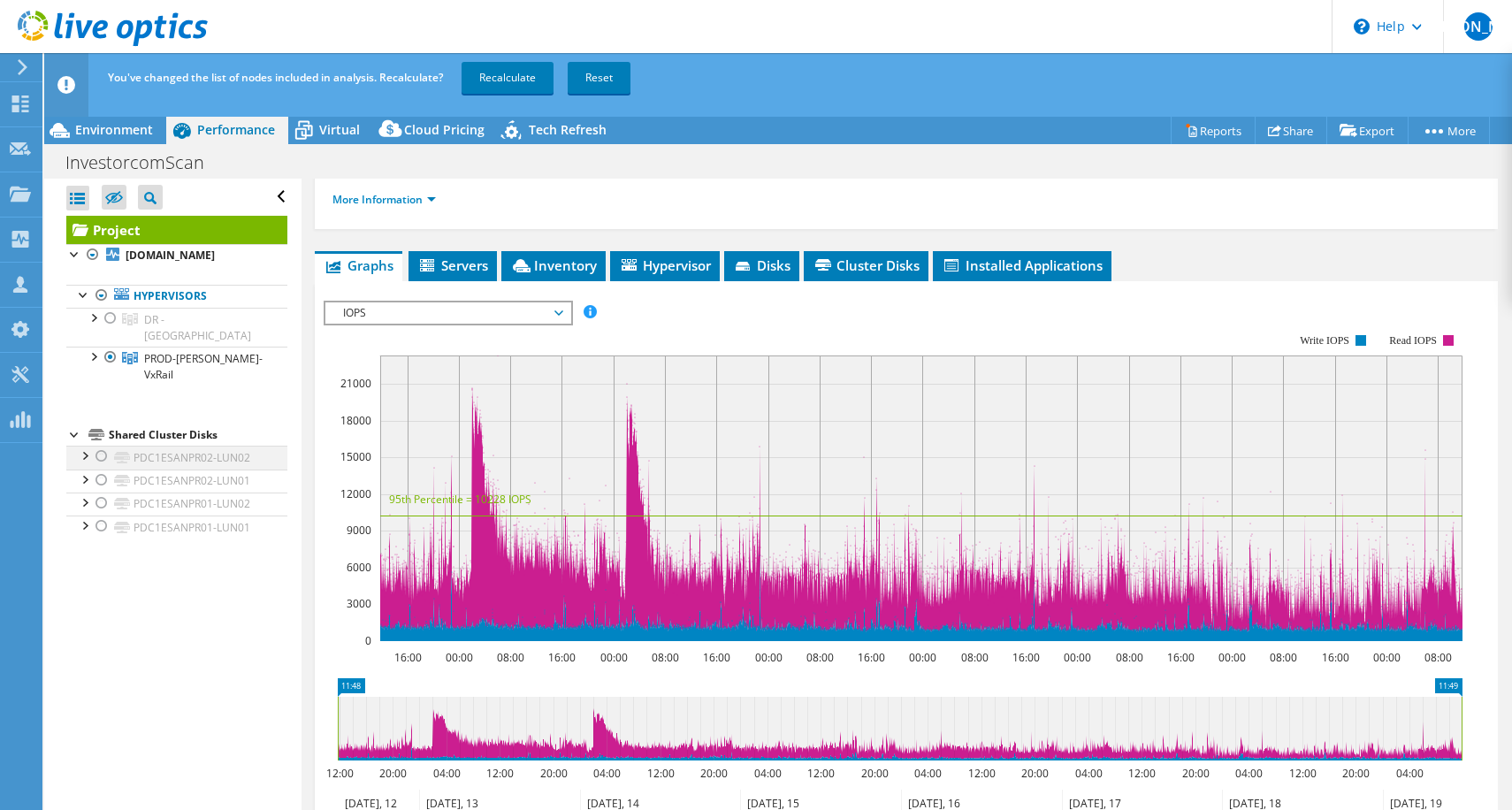
click at [90, 446] on div at bounding box center [84, 455] width 18 height 18
click at [202, 352] on span "PROD-[PERSON_NAME]-VxRail" at bounding box center [204, 366] width 119 height 31
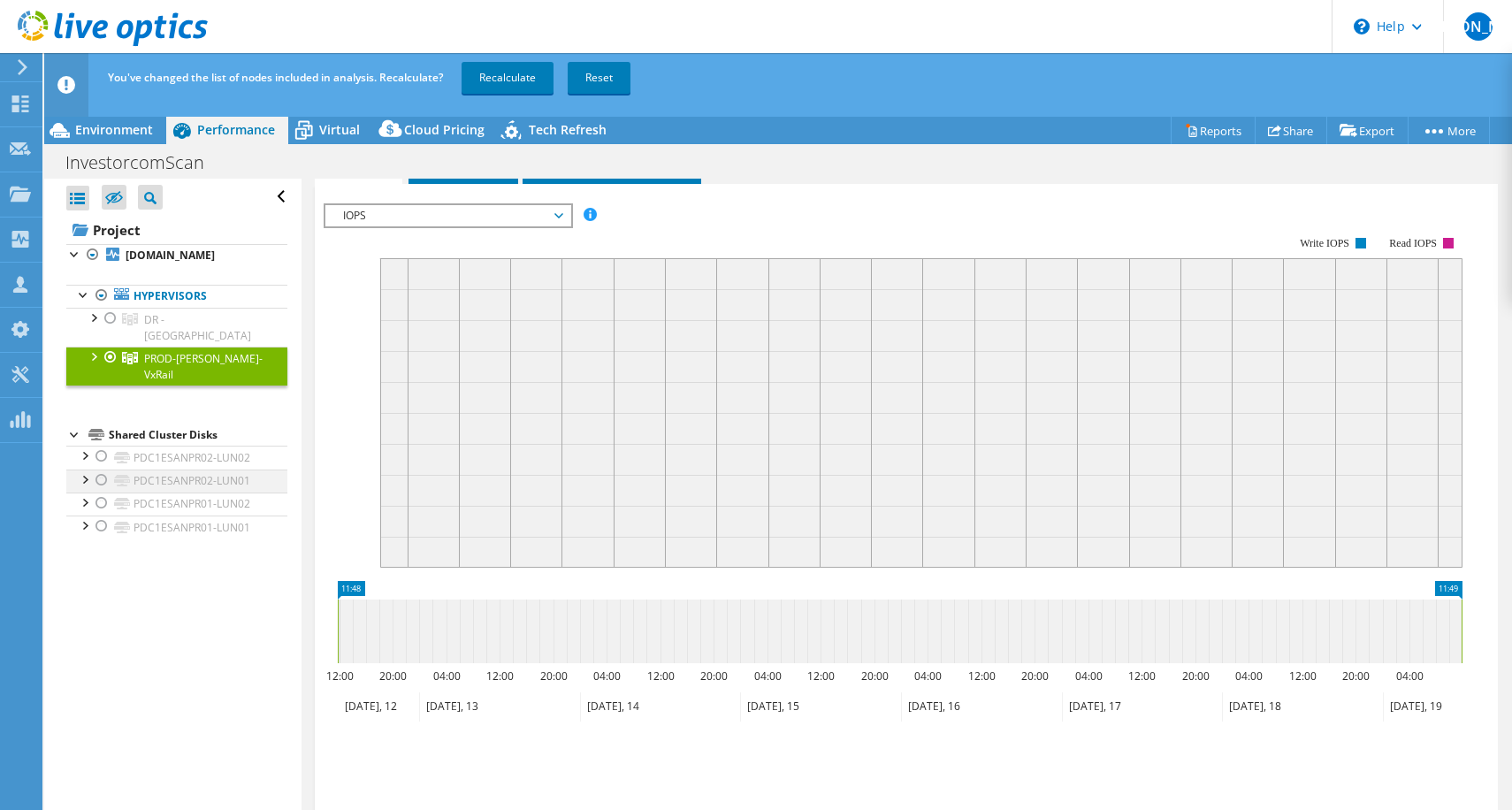
click at [106, 446] on div at bounding box center [102, 456] width 18 height 21
click at [107, 469] on div at bounding box center [102, 479] width 18 height 21
drag, startPoint x: 100, startPoint y: 485, endPoint x: 103, endPoint y: 517, distance: 32.1
click at [101, 492] on div at bounding box center [102, 502] width 18 height 21
click at [103, 517] on div at bounding box center [102, 526] width 18 height 21
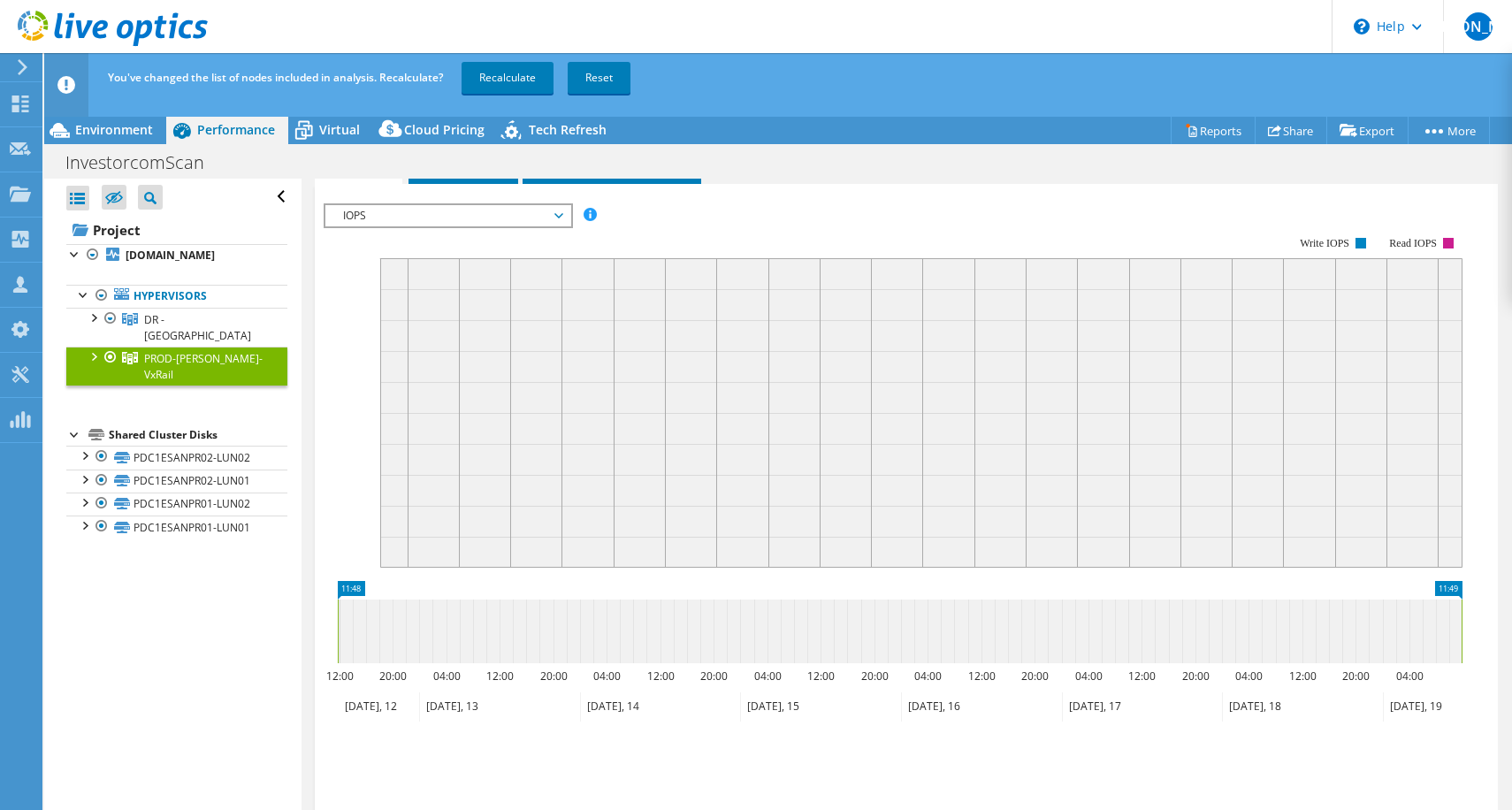
click at [135, 610] on div "Open All Close All Hide Excluded Nodes Project Tree Filter" at bounding box center [172, 508] width 256 height 659
click at [338, 128] on span "Virtual" at bounding box center [339, 129] width 41 height 17
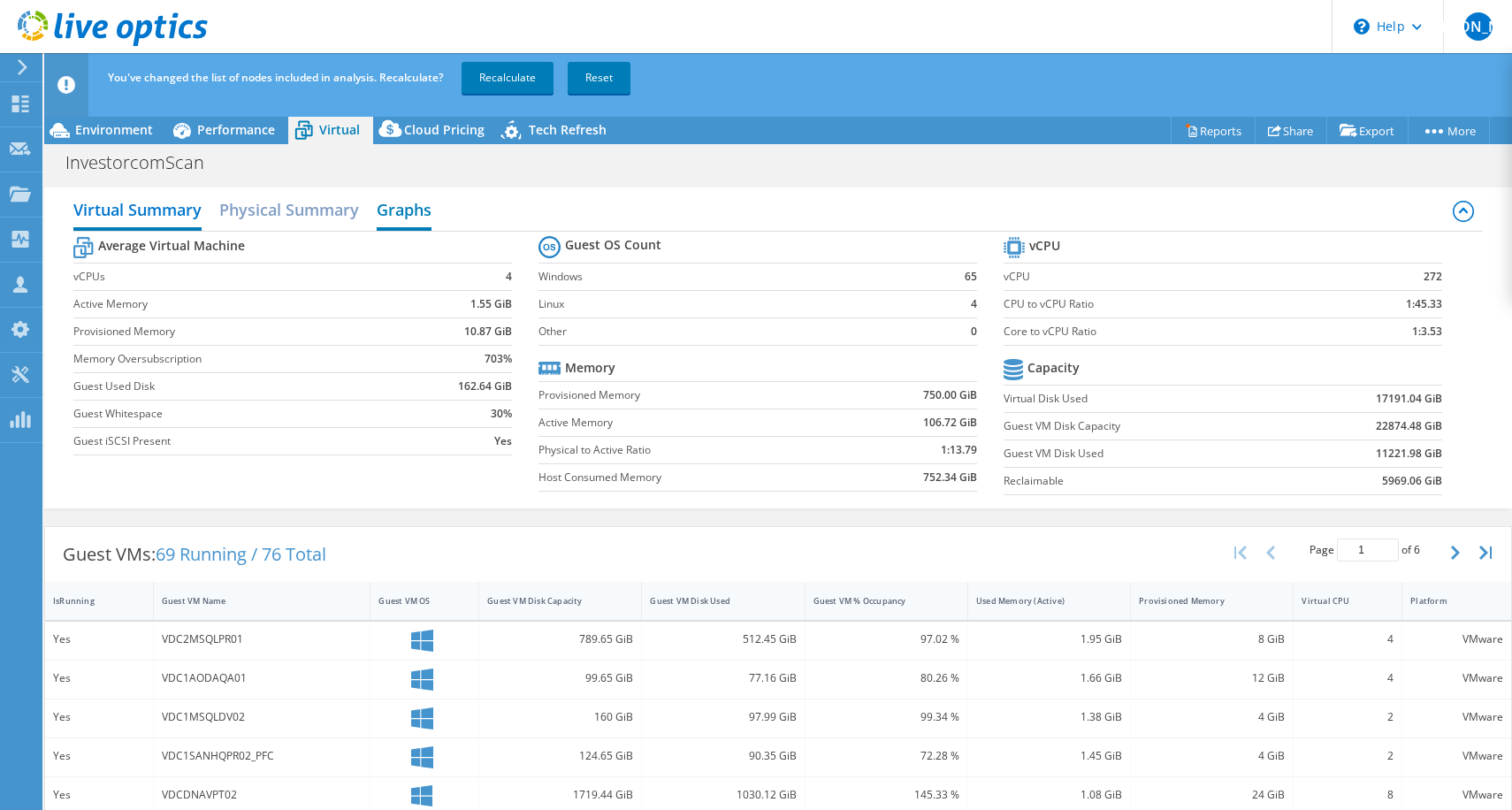
click at [409, 204] on h2 "Graphs" at bounding box center [403, 211] width 54 height 39
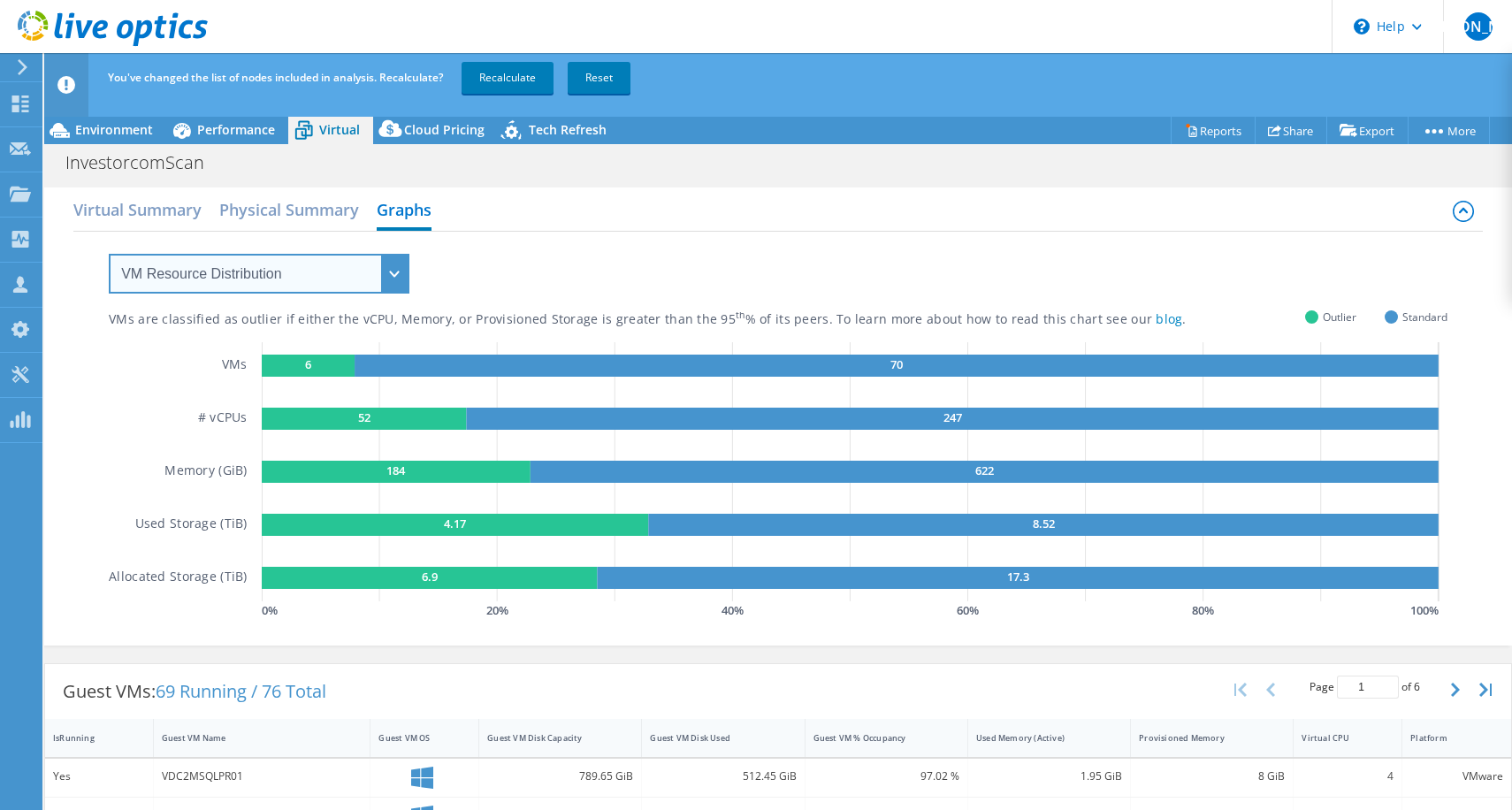
click at [325, 282] on select "VM Resource Distribution Provisioning Contrast Over Provisioning" at bounding box center [259, 273] width 301 height 40
select select "Over Provisioning"
click at [109, 253] on select "VM Resource Distribution Provisioning Contrast Over Provisioning" at bounding box center [259, 273] width 301 height 40
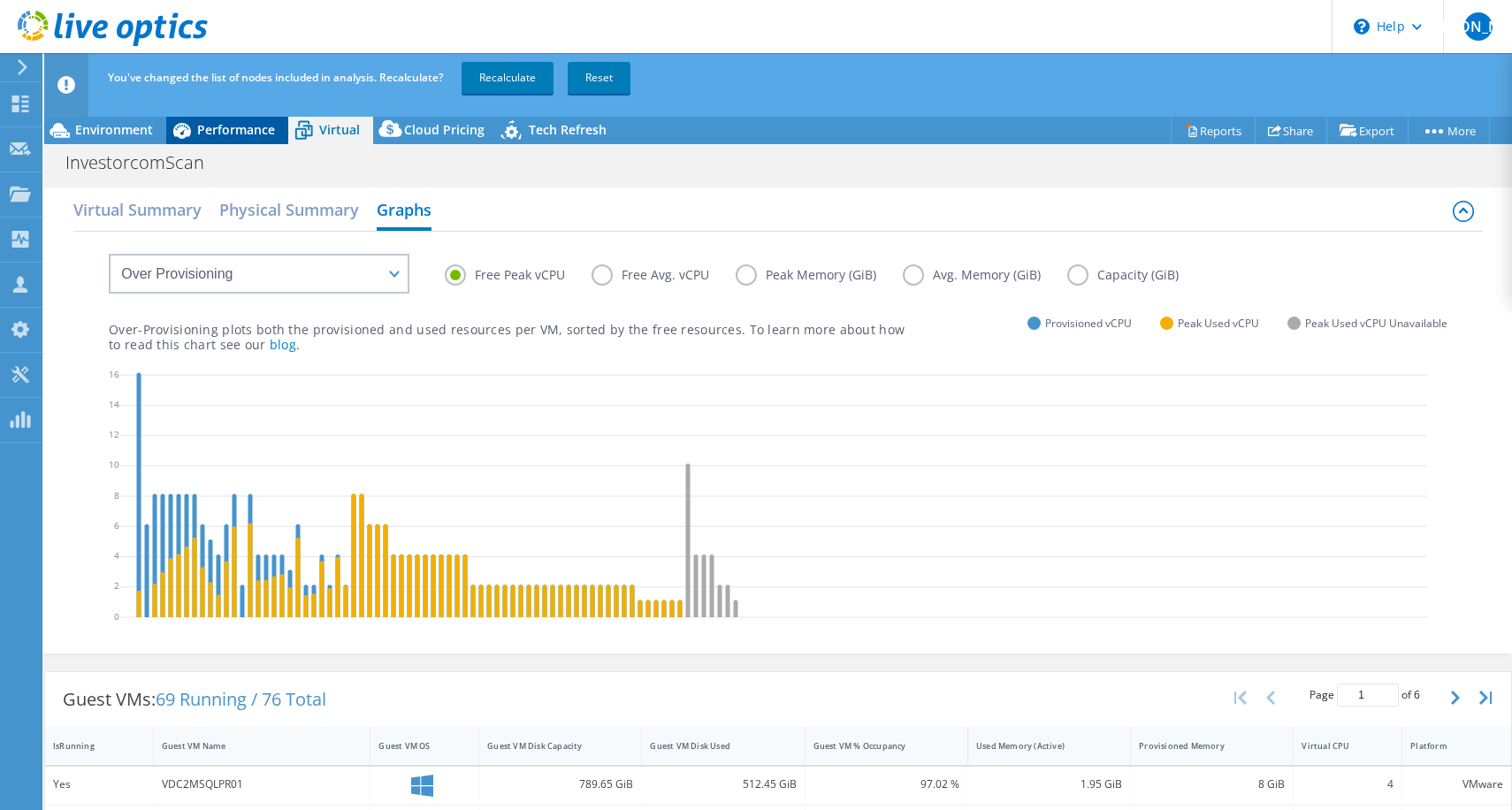
click at [229, 140] on div "Performance" at bounding box center [227, 130] width 122 height 29
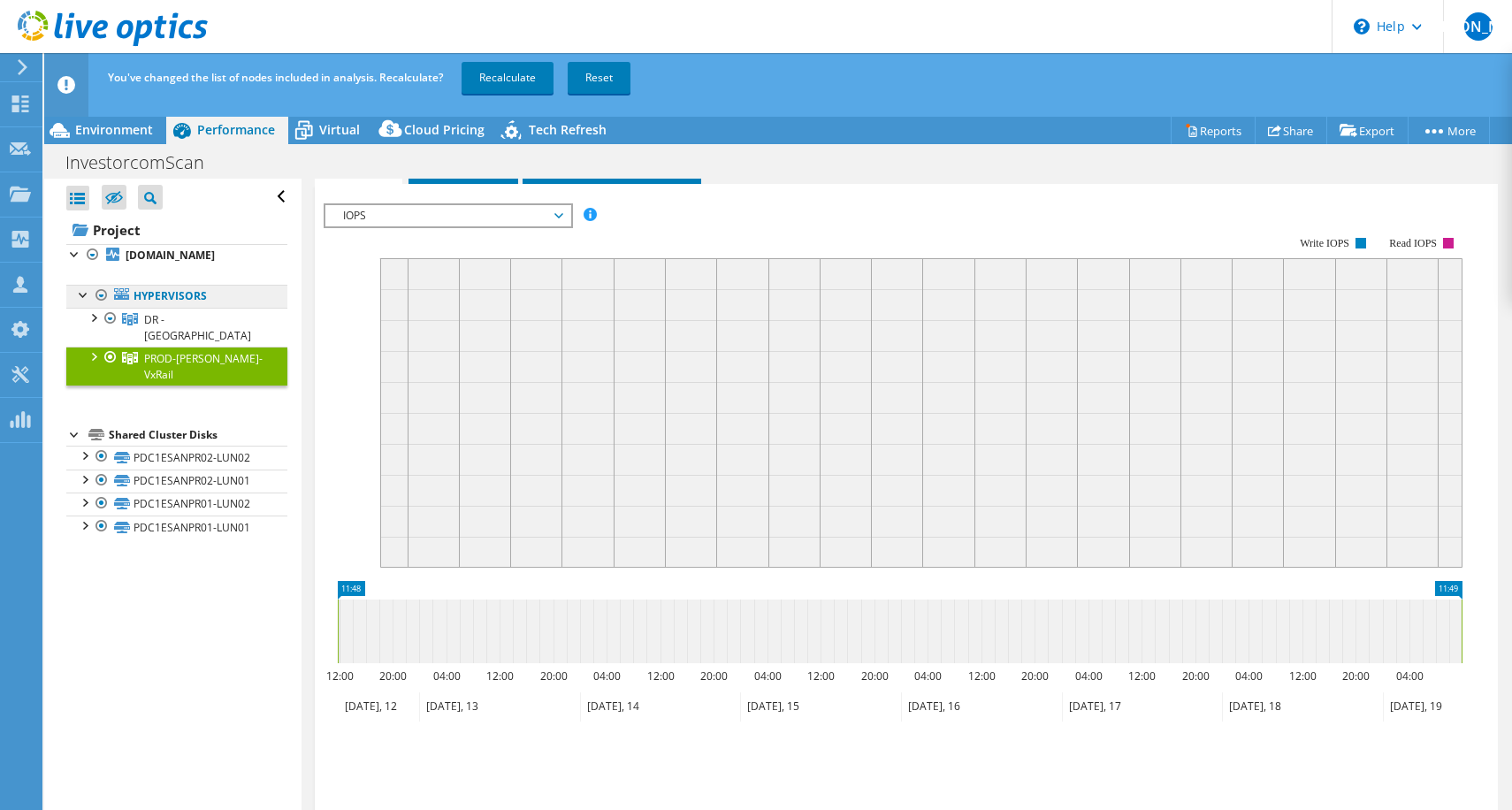
click at [181, 294] on link "Hypervisors" at bounding box center [176, 296] width 221 height 23
click at [136, 120] on div "Environment" at bounding box center [105, 130] width 122 height 29
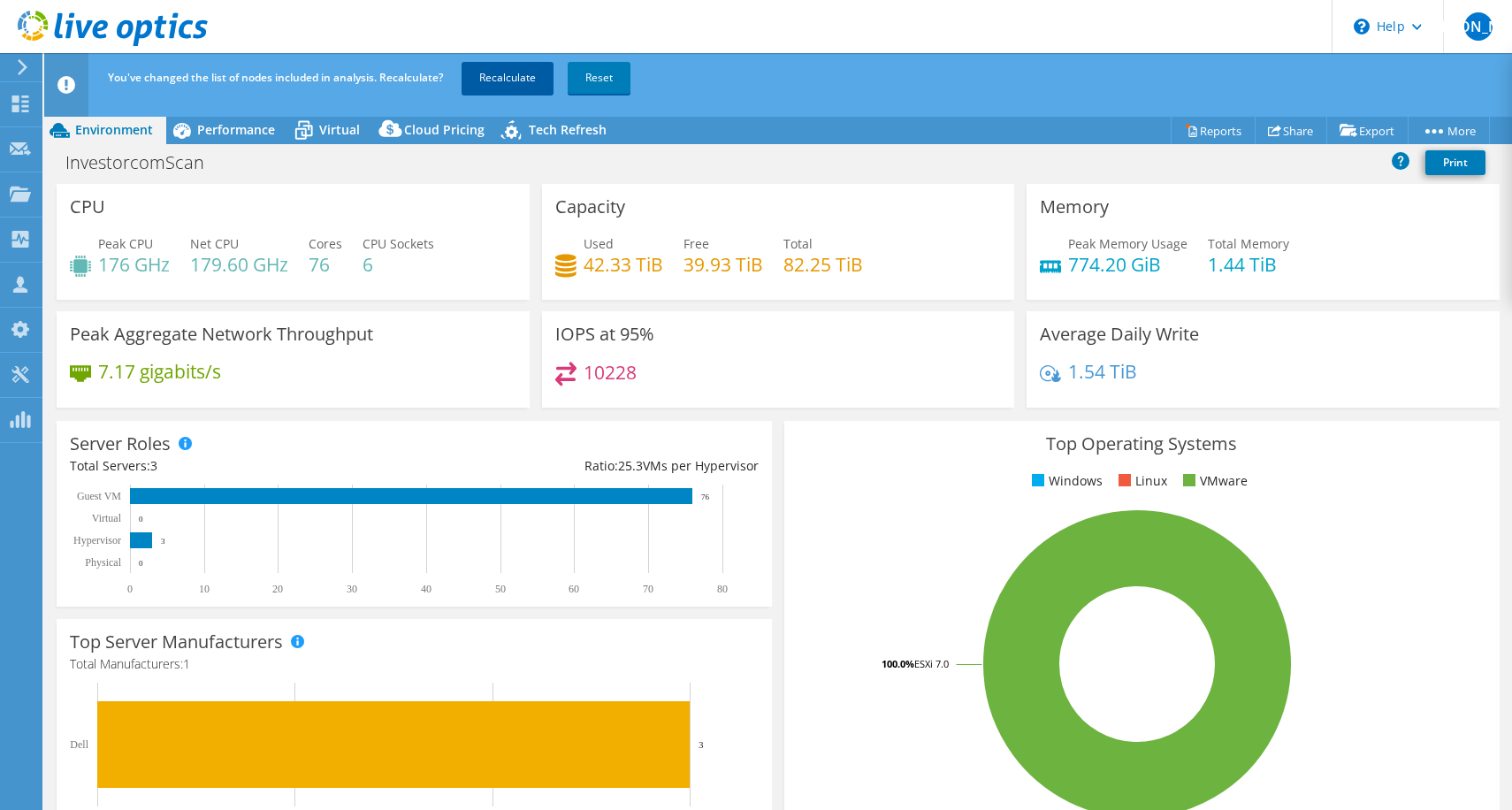
click at [547, 78] on link "Recalculate" at bounding box center [507, 78] width 92 height 32
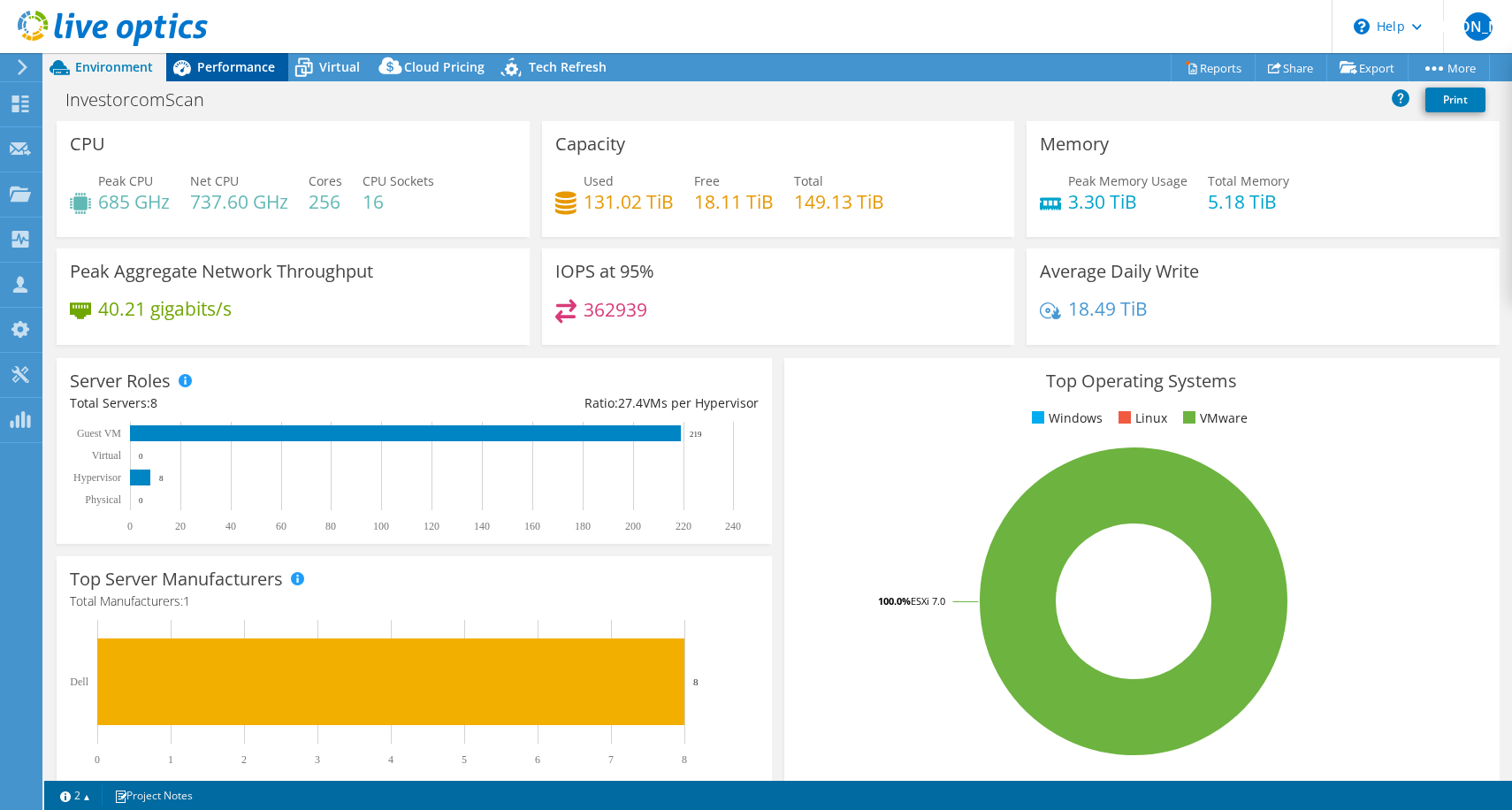
click at [249, 53] on div "Performance" at bounding box center [227, 67] width 122 height 29
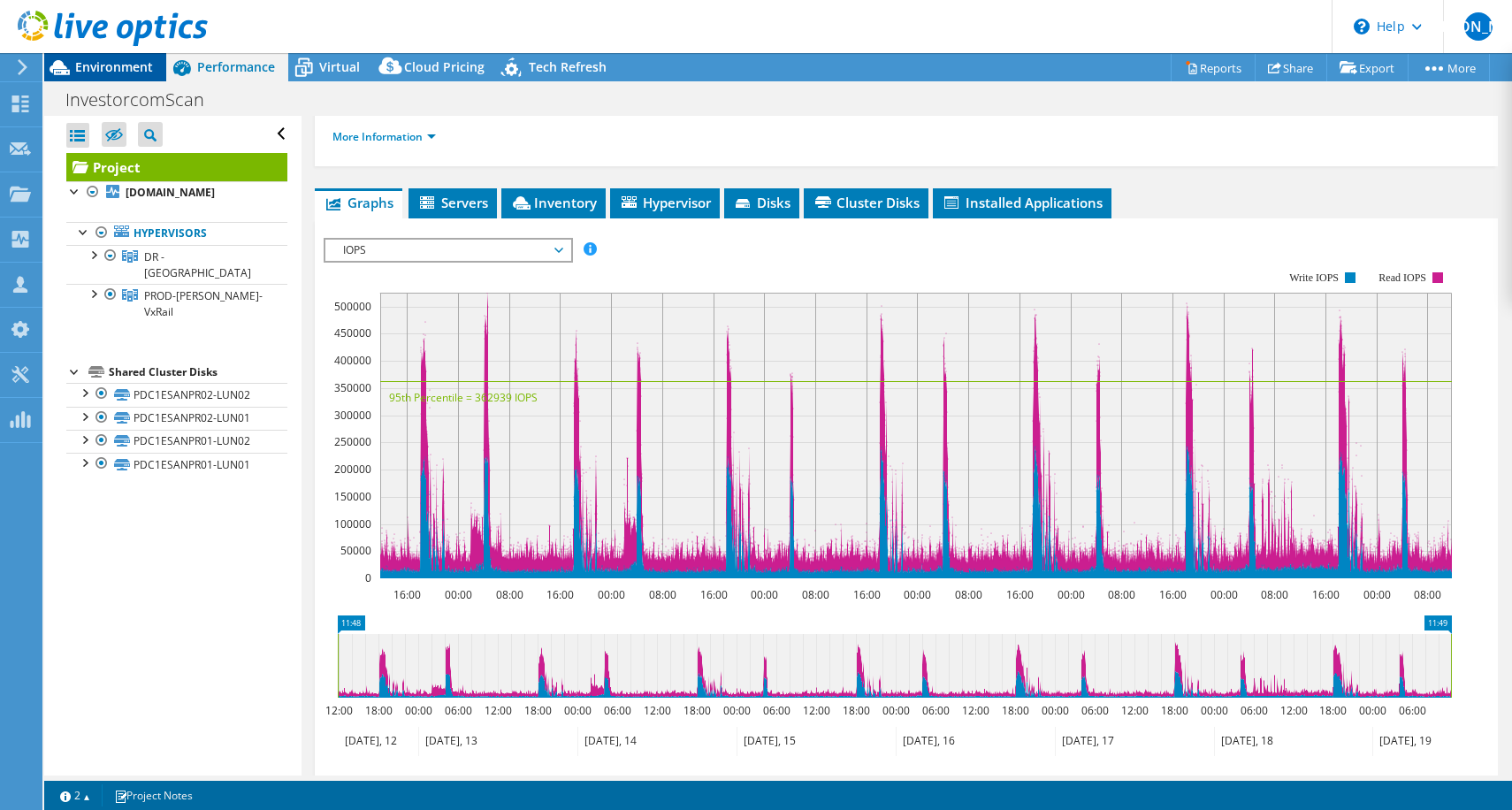
click at [135, 68] on span "Environment" at bounding box center [114, 66] width 78 height 17
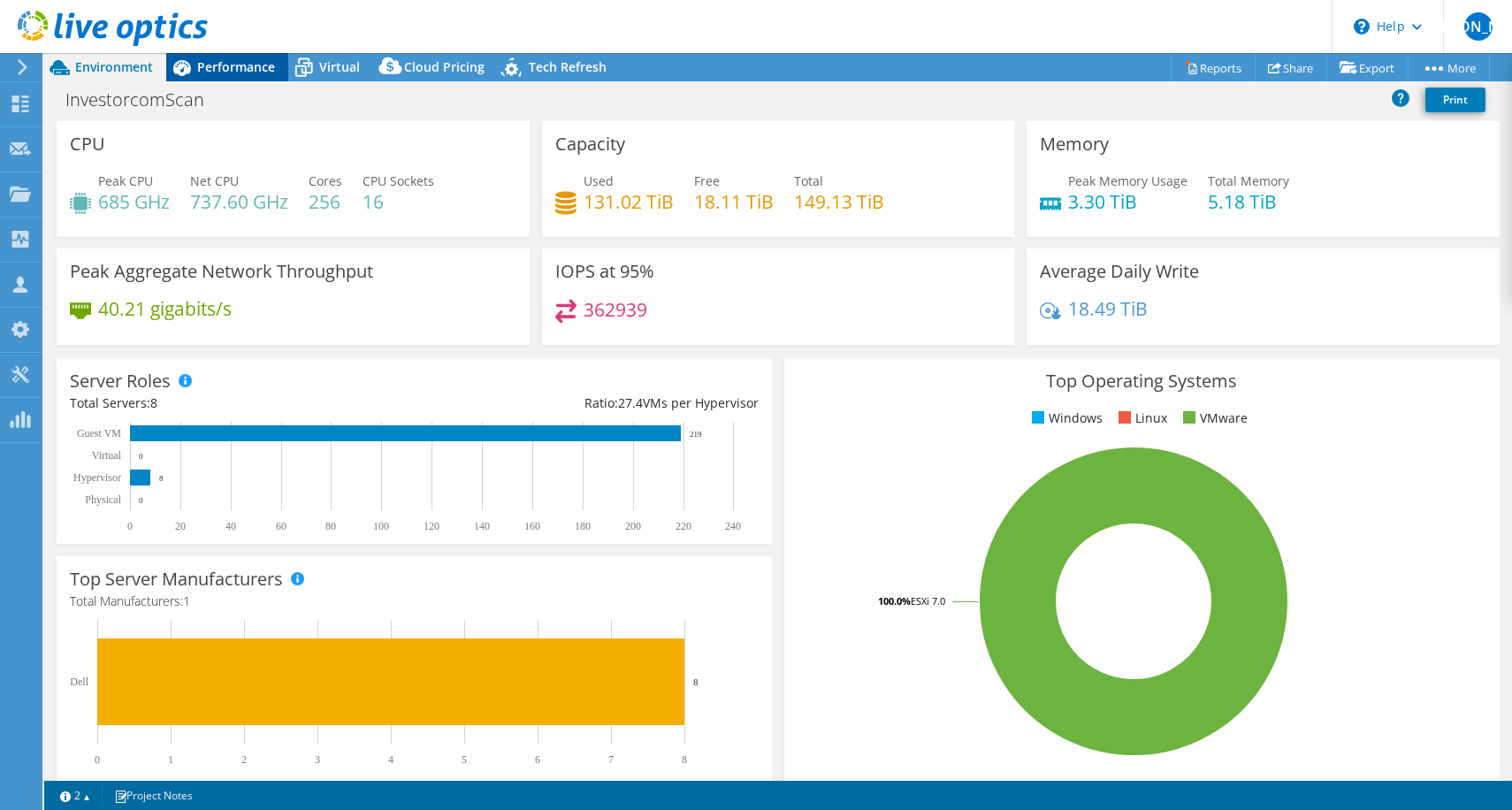
click at [244, 69] on span "Performance" at bounding box center [236, 66] width 78 height 17
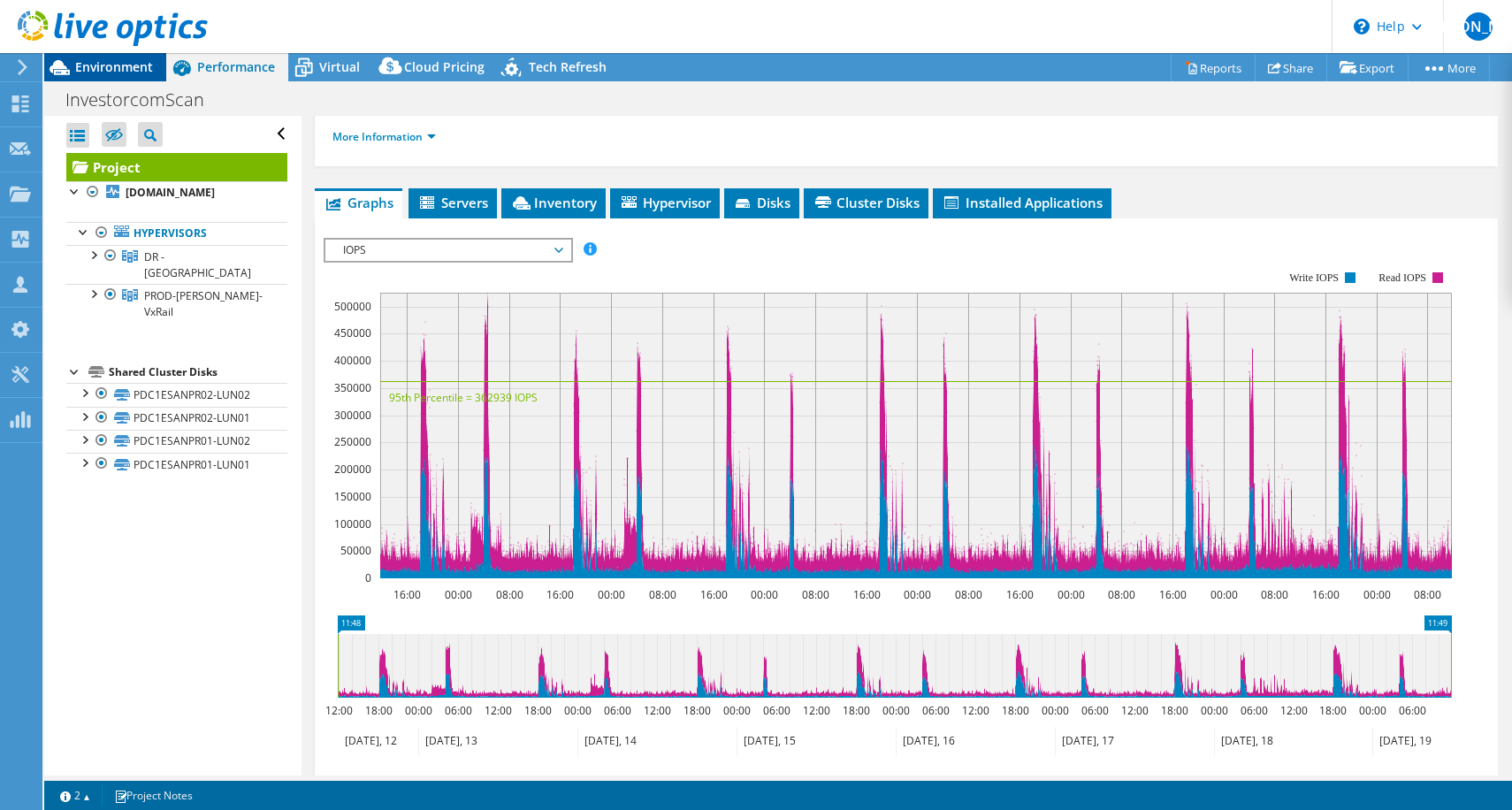
click at [124, 64] on span "Environment" at bounding box center [114, 66] width 78 height 17
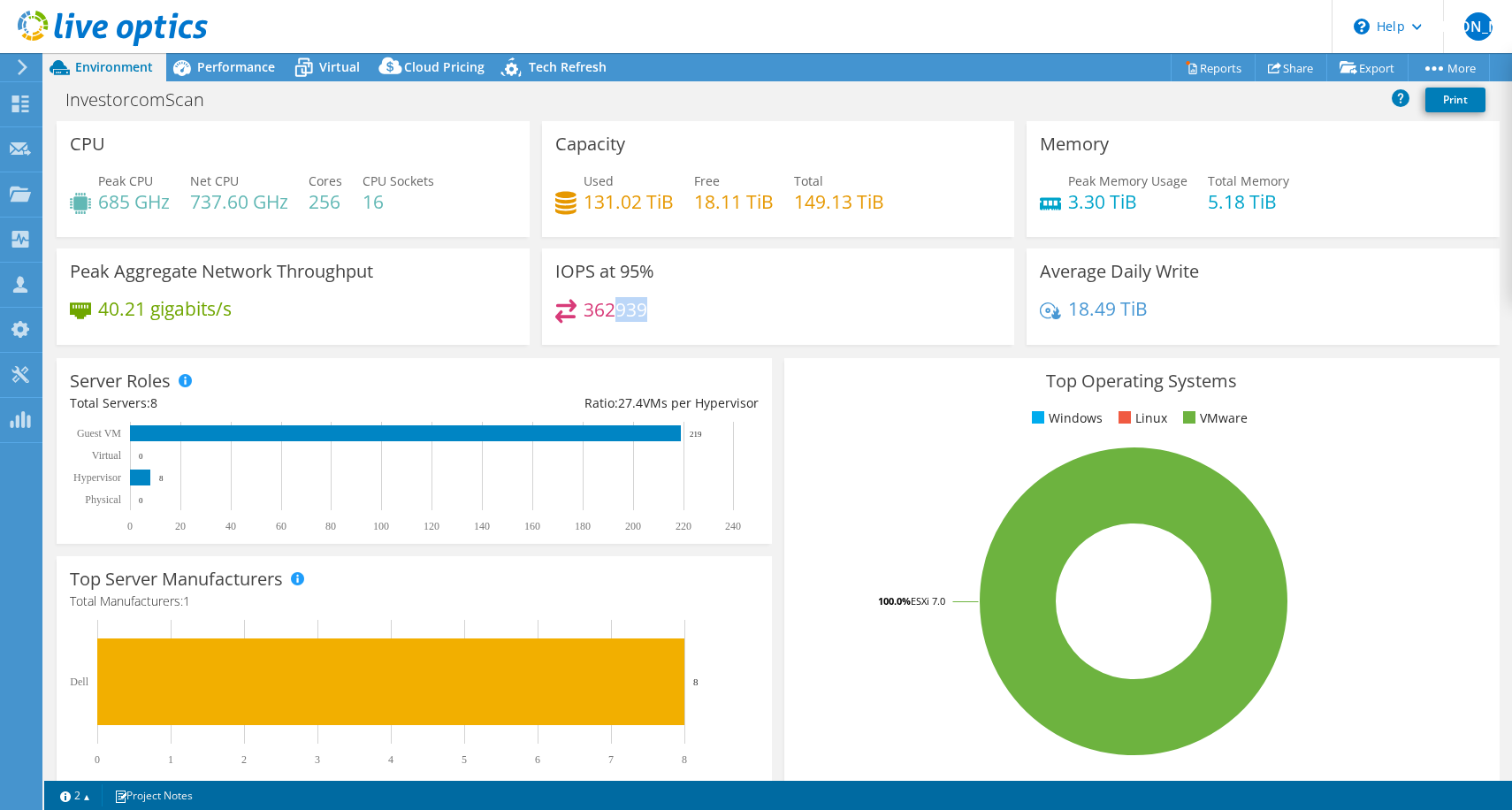
drag, startPoint x: 607, startPoint y: 312, endPoint x: 644, endPoint y: 310, distance: 37.1
click at [644, 310] on div "362939" at bounding box center [778, 318] width 447 height 38
click at [773, 334] on div "362939" at bounding box center [778, 318] width 447 height 38
click at [219, 57] on div "Performance" at bounding box center [227, 67] width 122 height 29
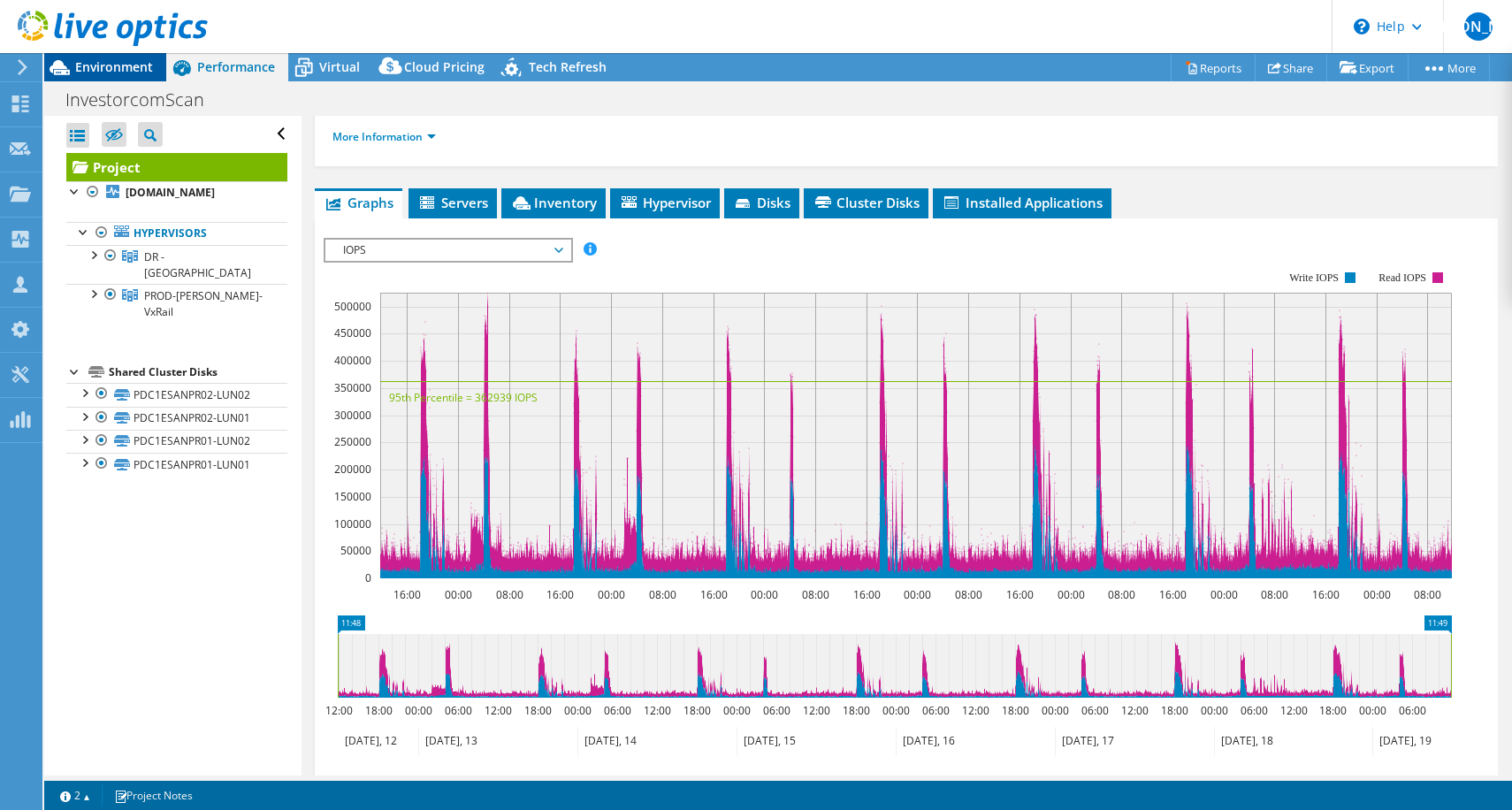
drag, startPoint x: 104, startPoint y: 66, endPoint x: 118, endPoint y: 68, distance: 14.1
click at [104, 66] on span "Environment" at bounding box center [114, 66] width 78 height 17
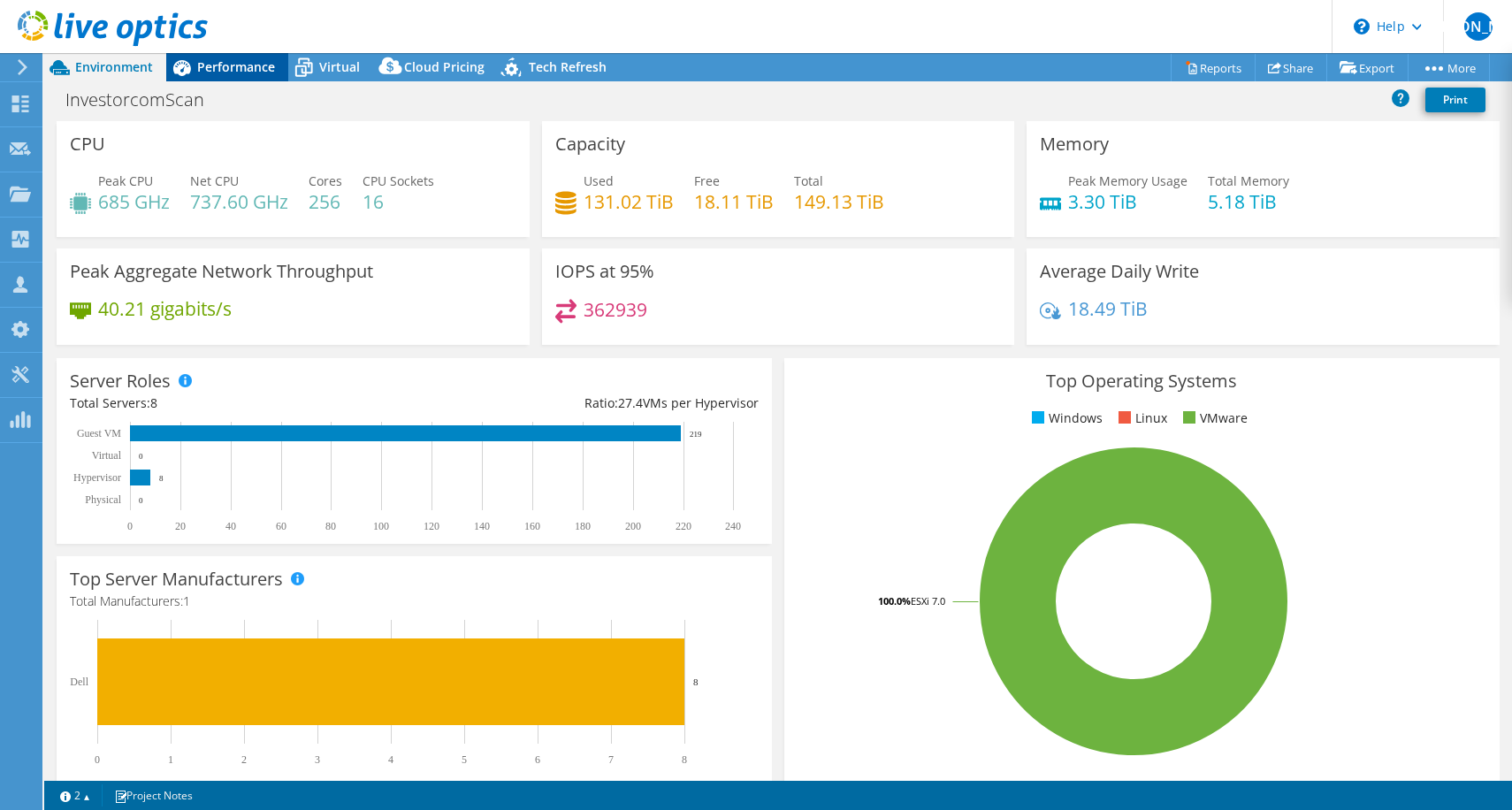
click at [198, 69] on span "Performance" at bounding box center [236, 66] width 78 height 17
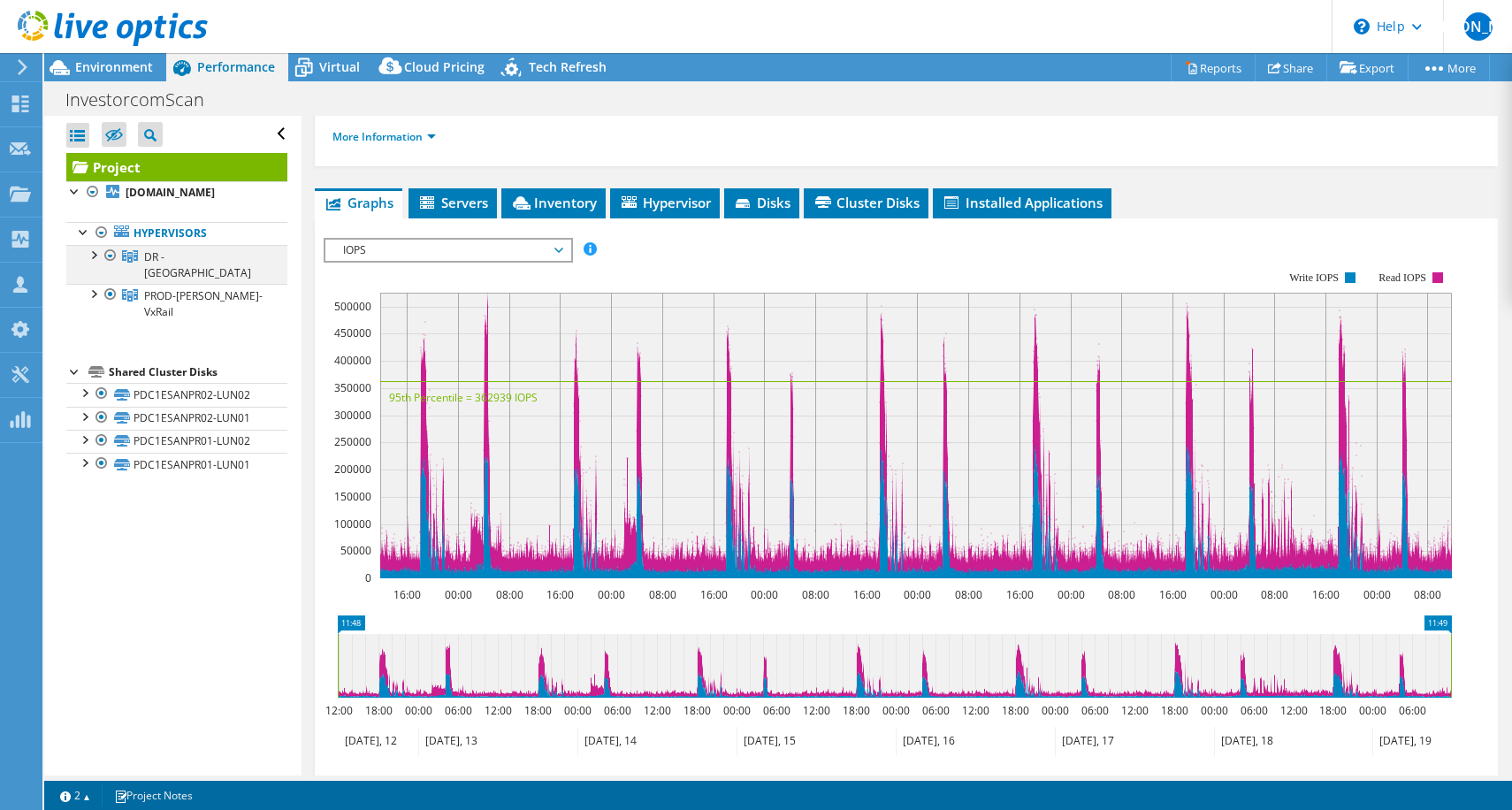
click at [113, 253] on div at bounding box center [111, 254] width 18 height 21
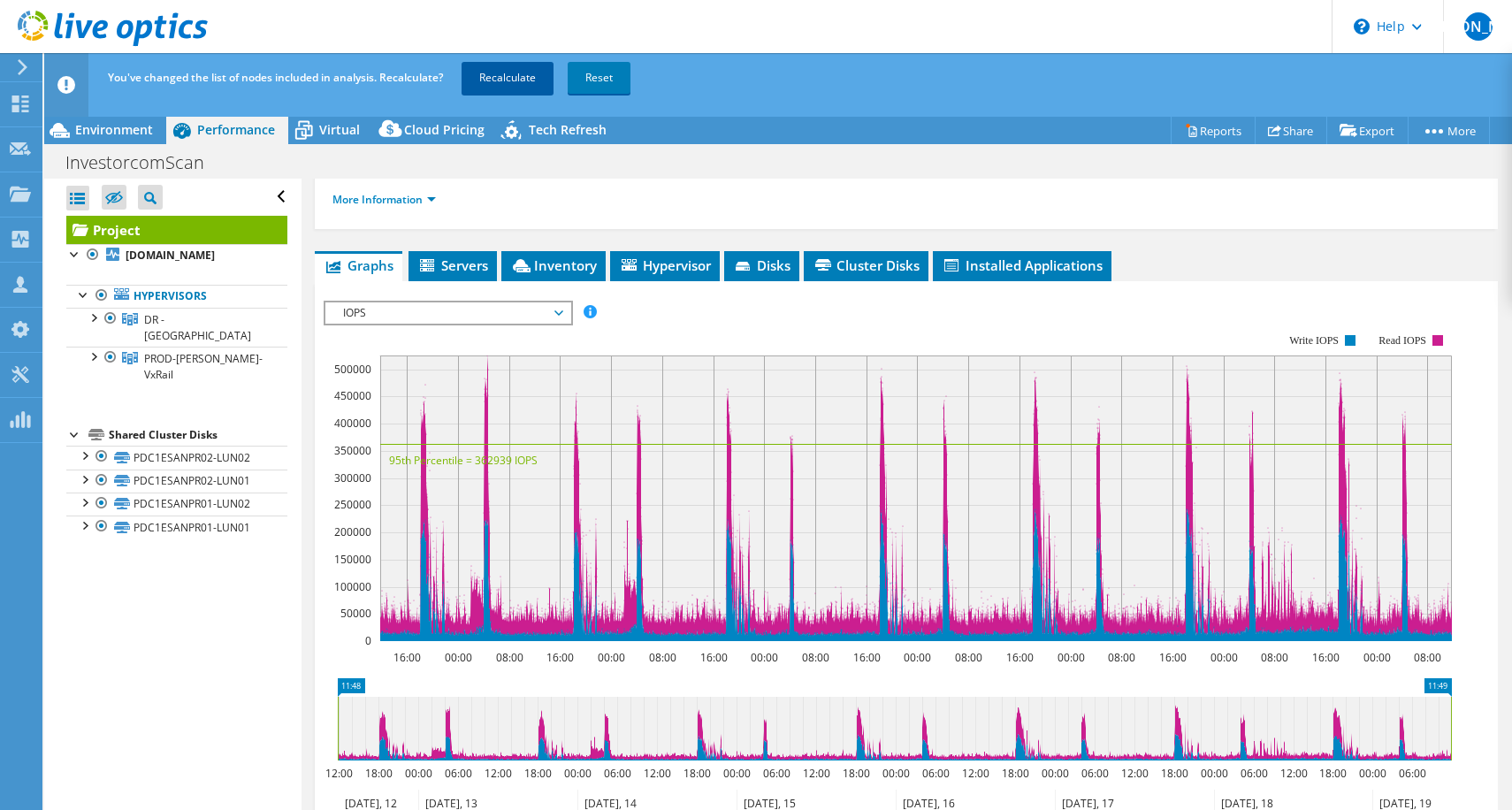
click at [509, 75] on link "Recalculate" at bounding box center [507, 78] width 92 height 32
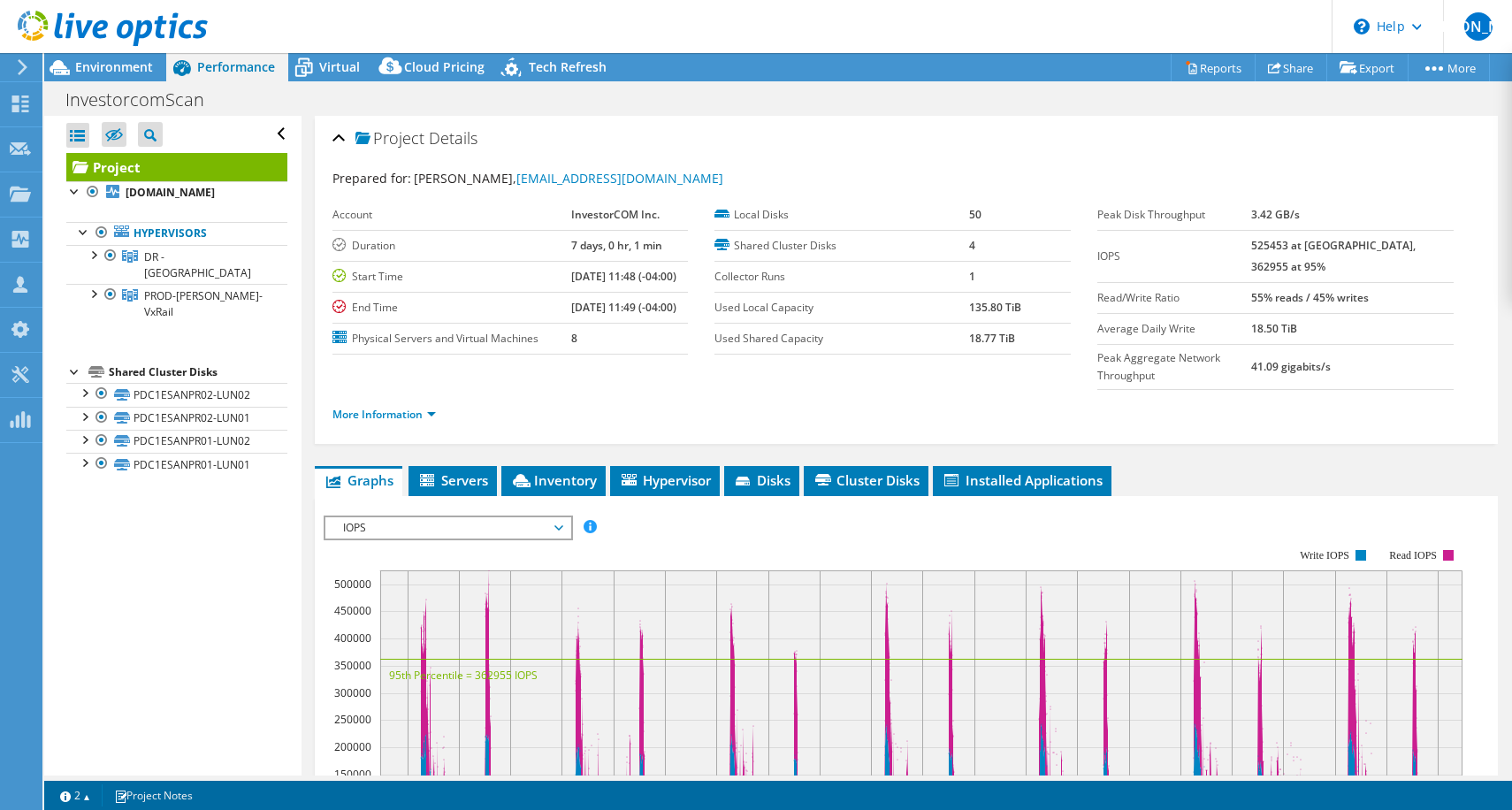
select select "Over Provisioning"
select select "[GEOGRAPHIC_DATA]"
select select "USD"
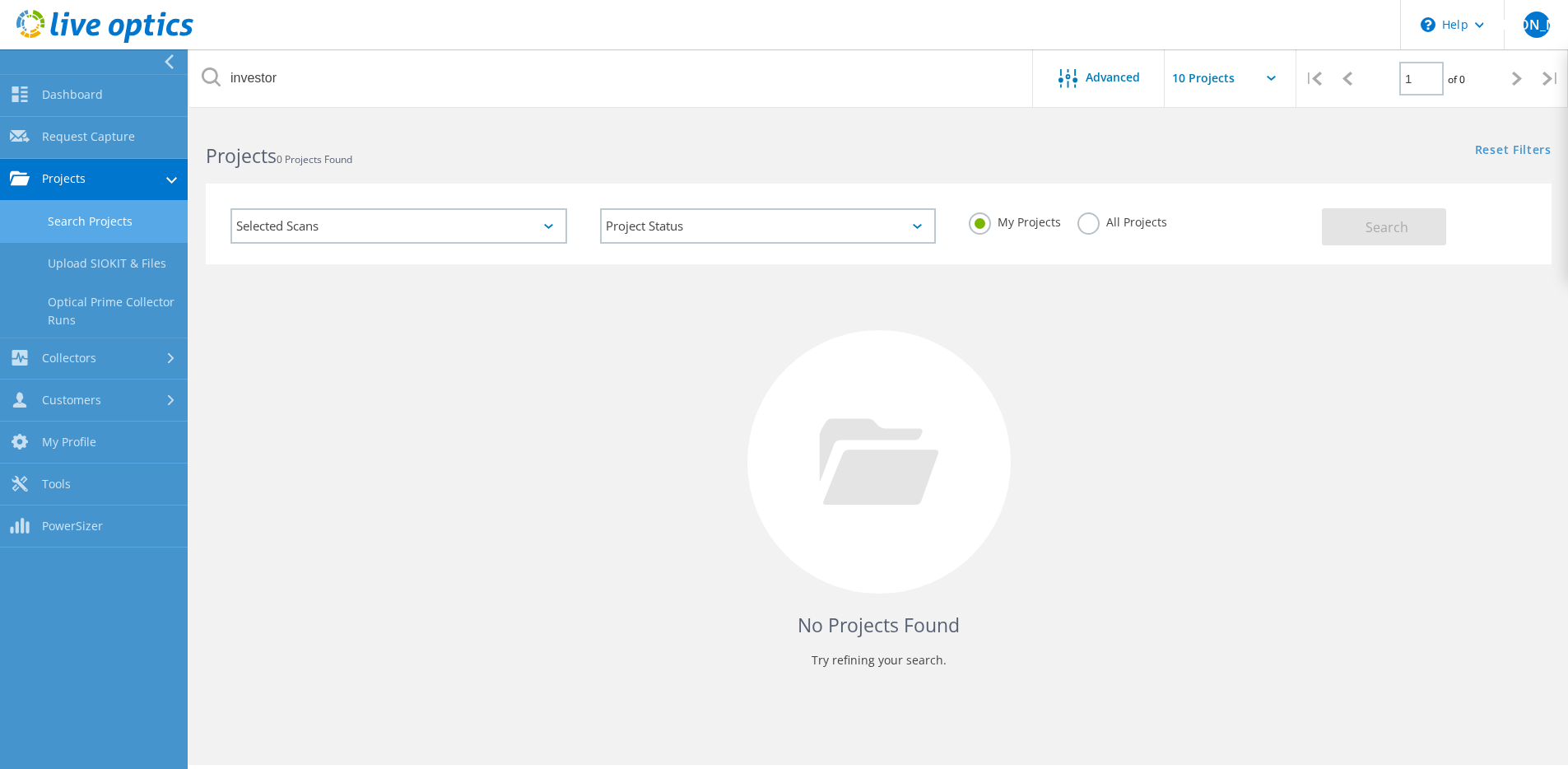
drag, startPoint x: 1140, startPoint y: 215, endPoint x: 902, endPoint y: 149, distance: 247.0
click at [1140, 215] on label "All Projects" at bounding box center [1122, 219] width 89 height 16
click at [0, 0] on input "All Projects" at bounding box center [0, 0] width 0 height 0
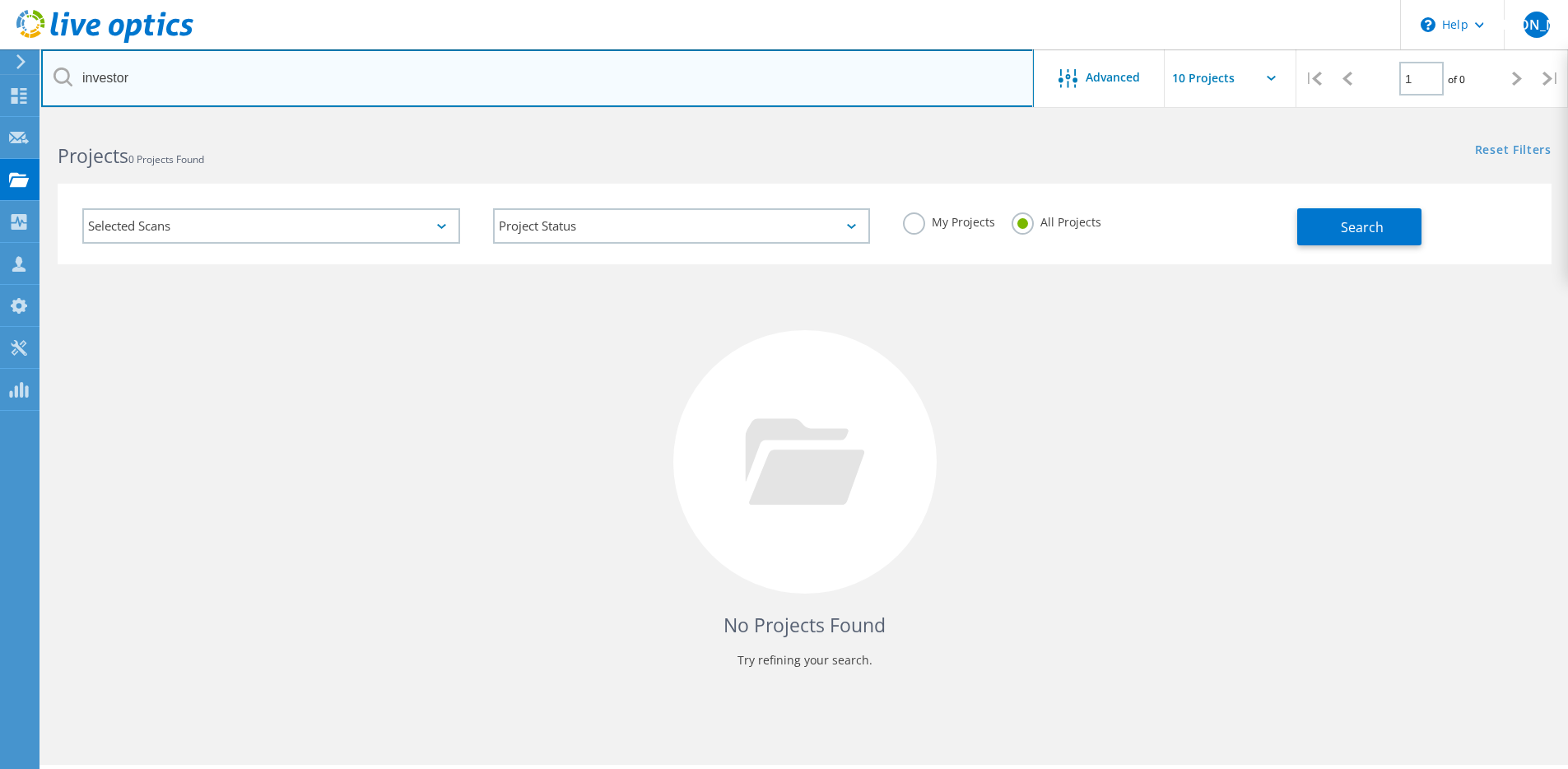
click at [0, 56] on html "\n Help Explore Helpful Articles Contact Support JA Partner Team Member Jorge A…" at bounding box center [784, 407] width 1568 height 814
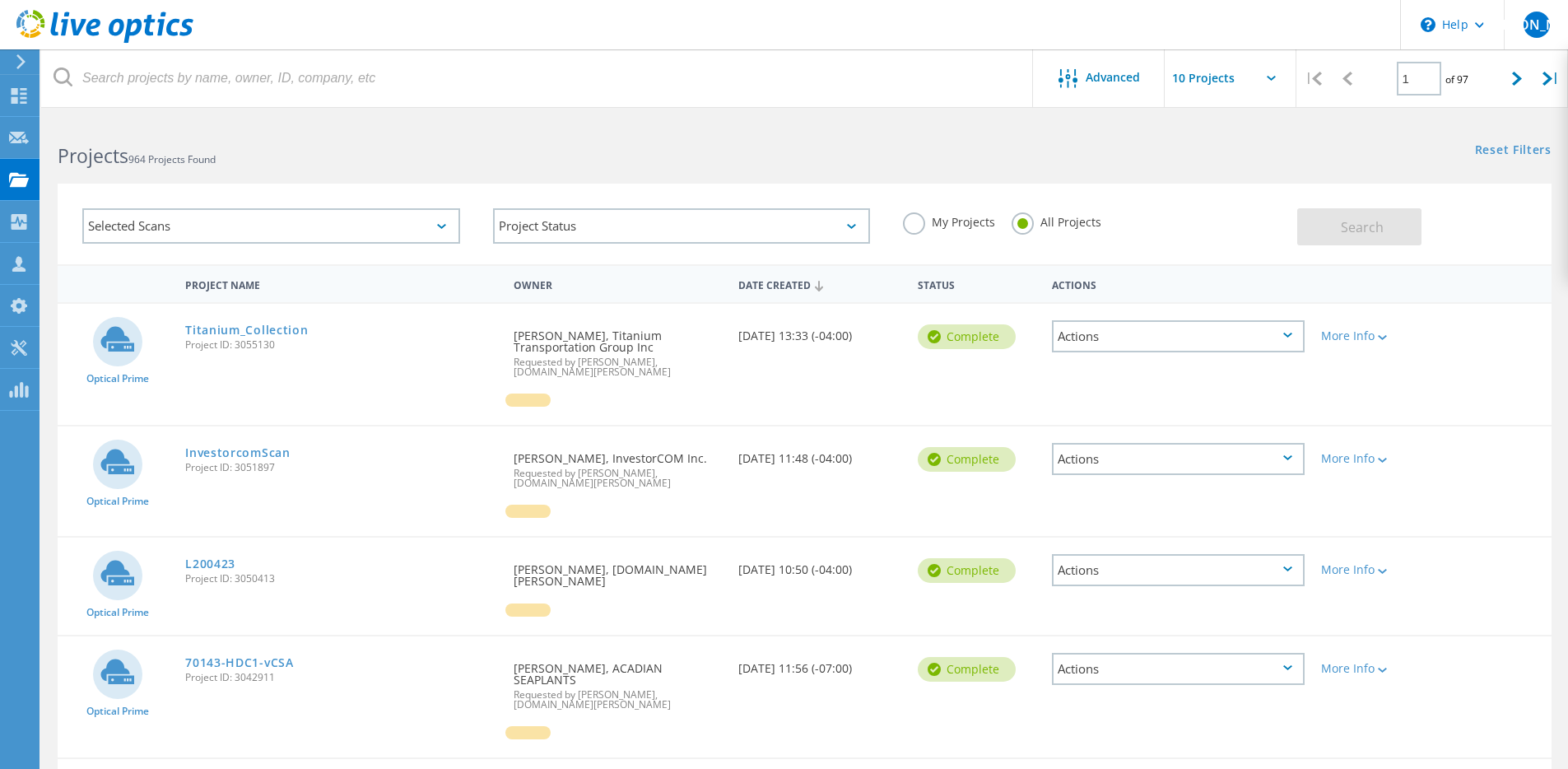
click at [1194, 172] on div "Selected Scans Project Status In Progress Complete Published Anonymous Archived…" at bounding box center [805, 214] width 1527 height 101
